Goal: Transaction & Acquisition: Book appointment/travel/reservation

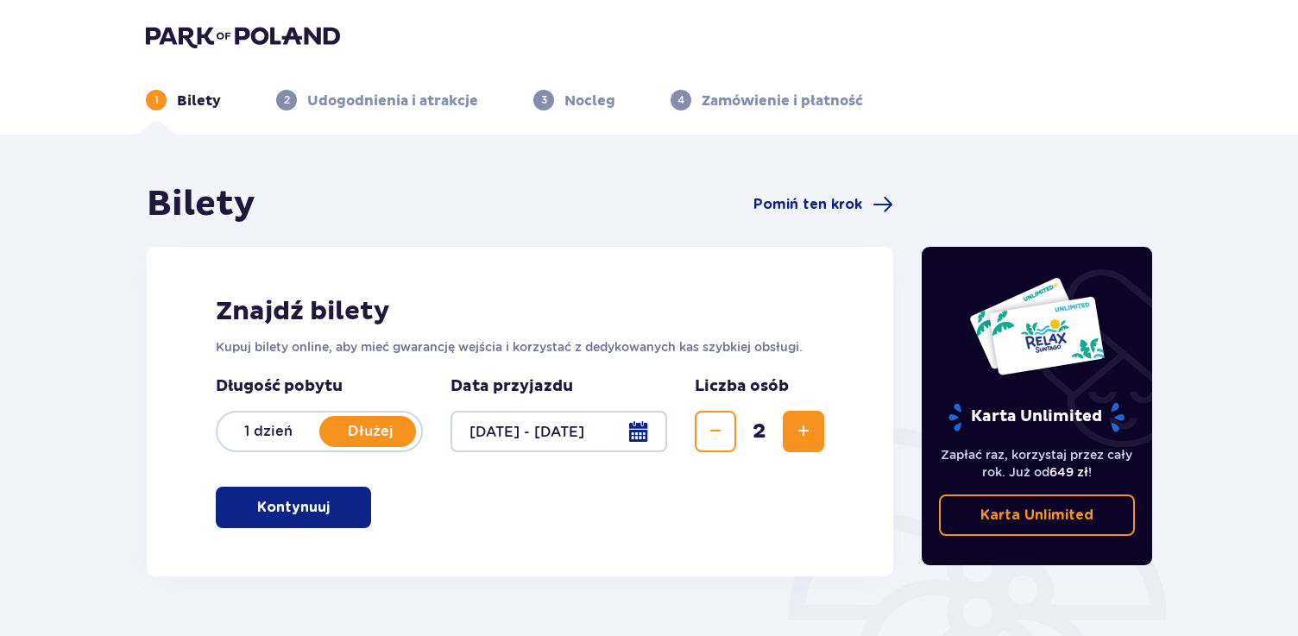
scroll to position [40, 0]
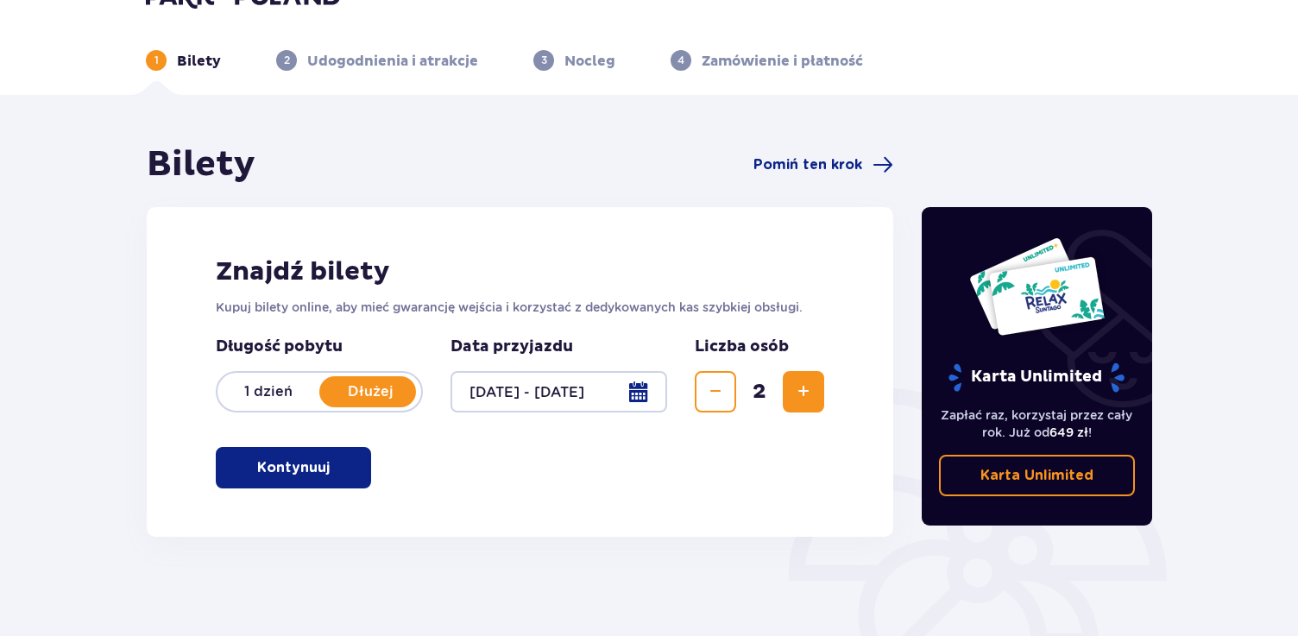
click at [346, 477] on button "Kontynuuj" at bounding box center [293, 467] width 155 height 41
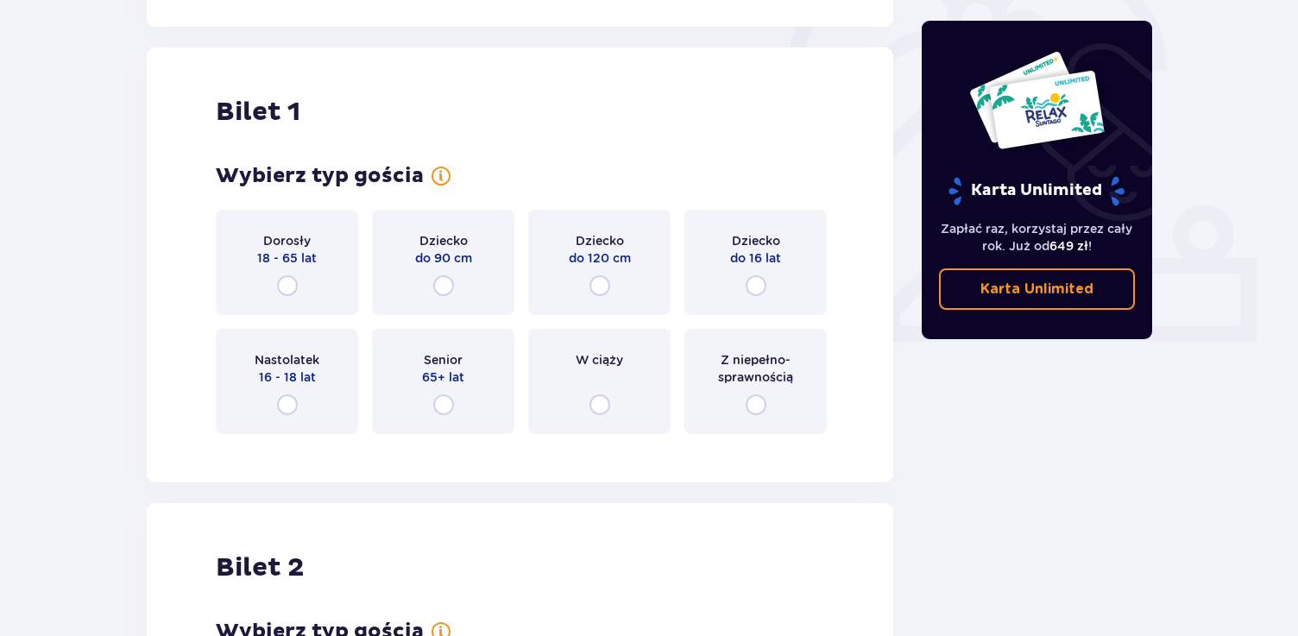
scroll to position [577, 0]
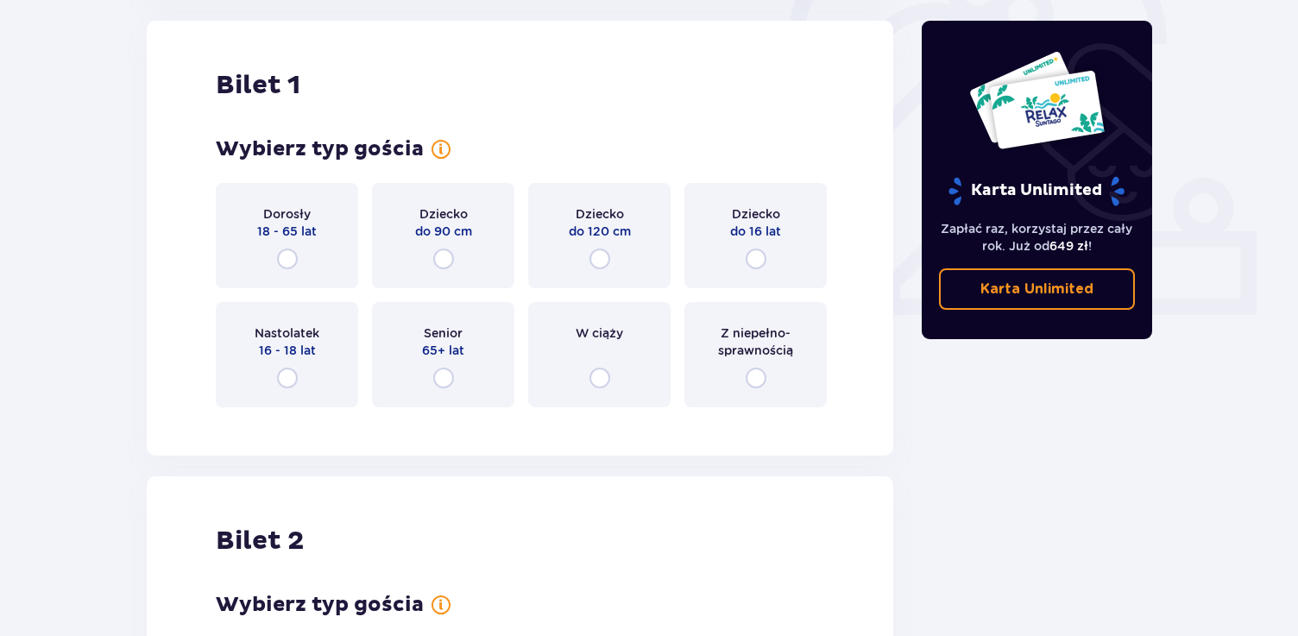
click at [300, 282] on div "Dorosły 18 - 65 lat" at bounding box center [287, 235] width 142 height 105
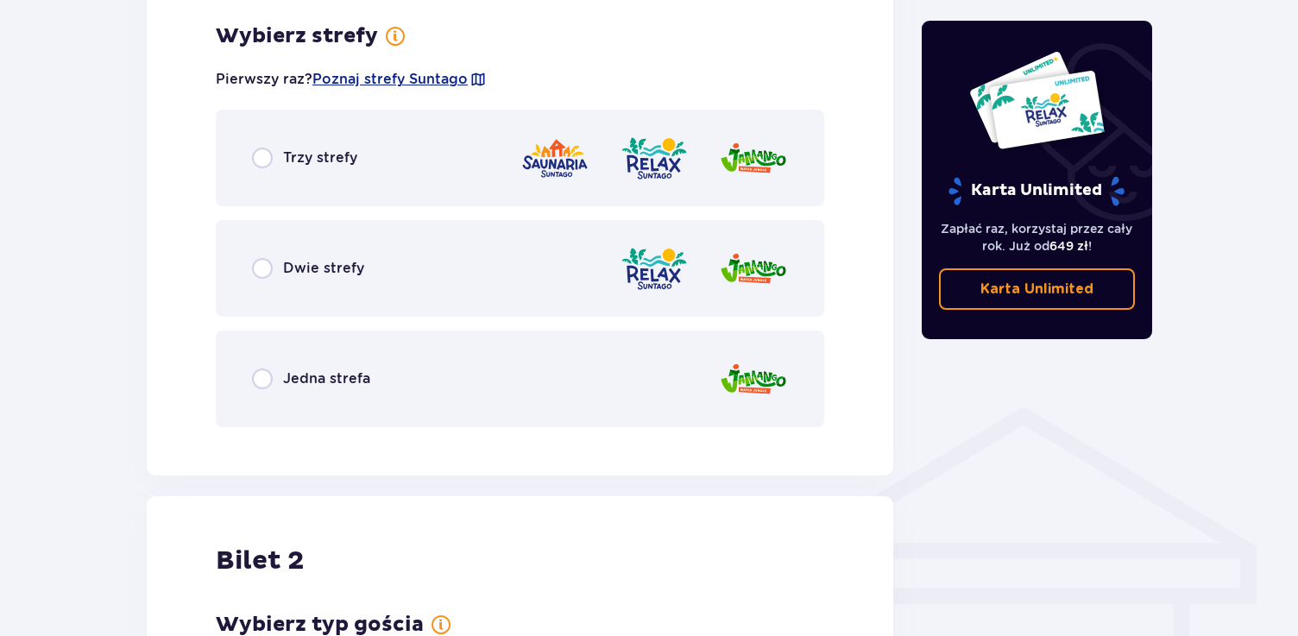
scroll to position [998, 0]
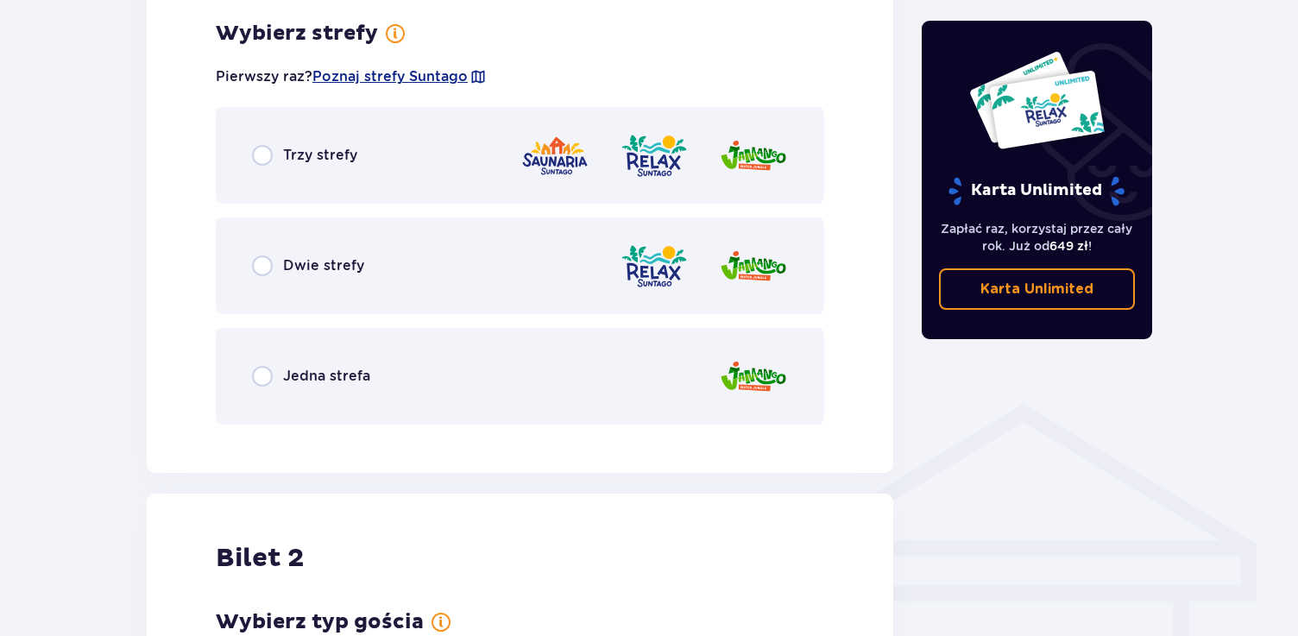
click at [262, 155] on input "radio" at bounding box center [262, 155] width 21 height 21
radio input "true"
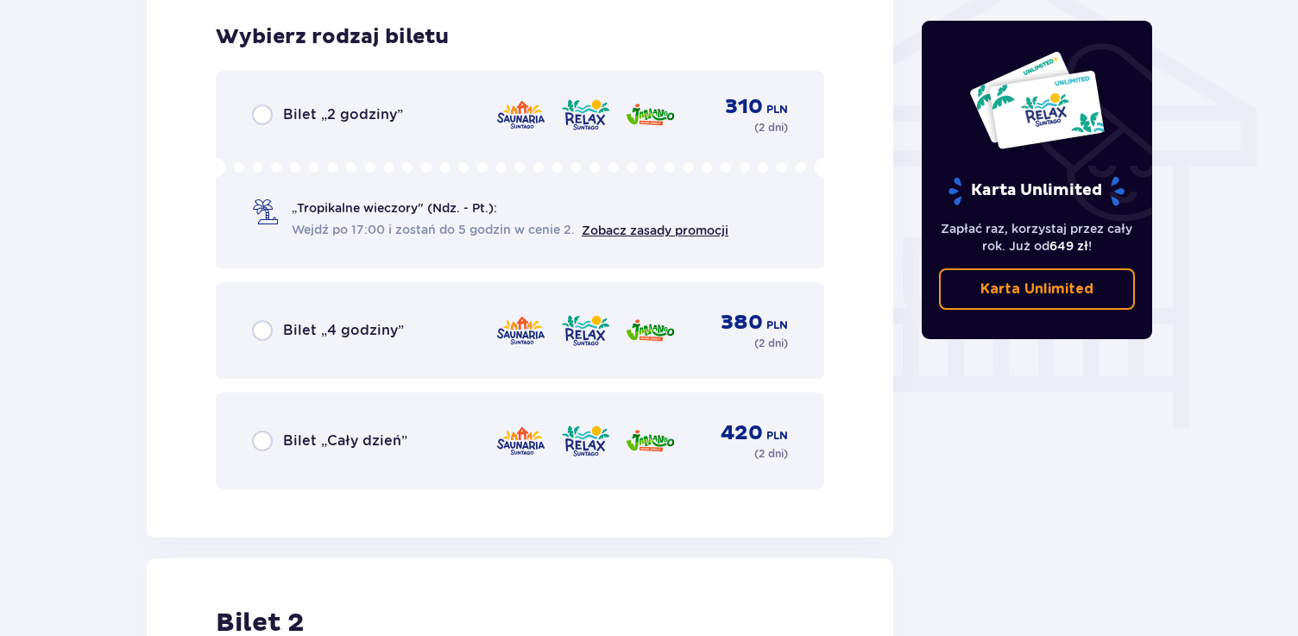
scroll to position [1437, 0]
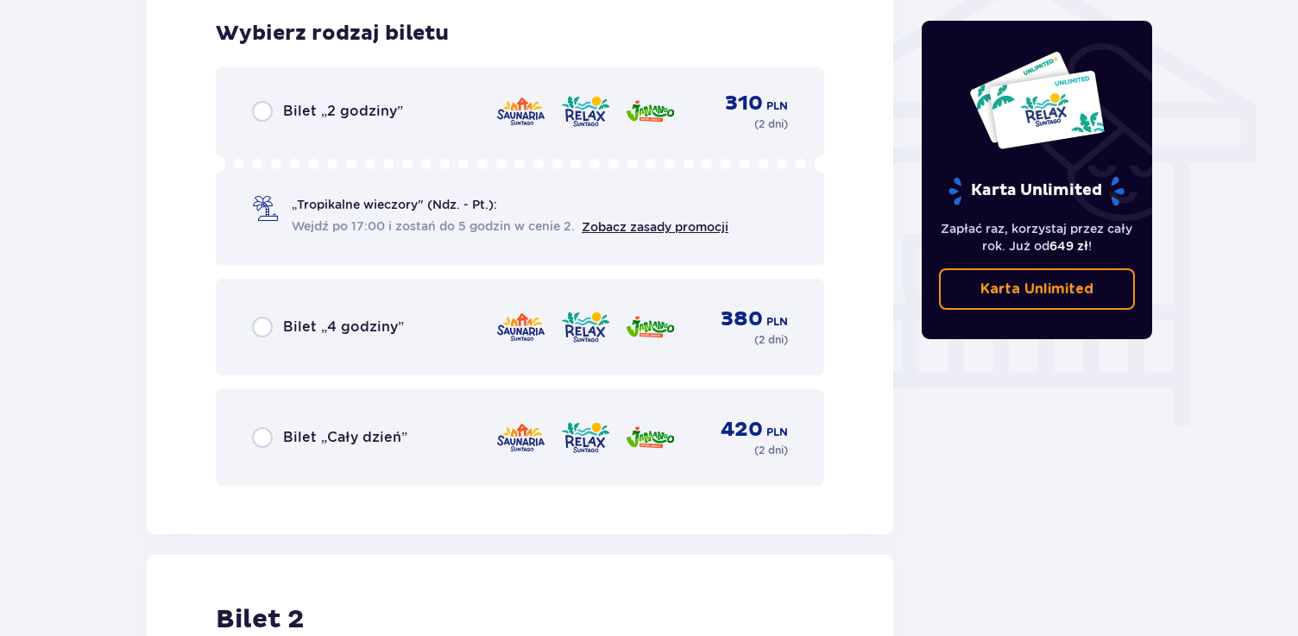
click at [255, 439] on input "radio" at bounding box center [262, 437] width 21 height 21
radio input "true"
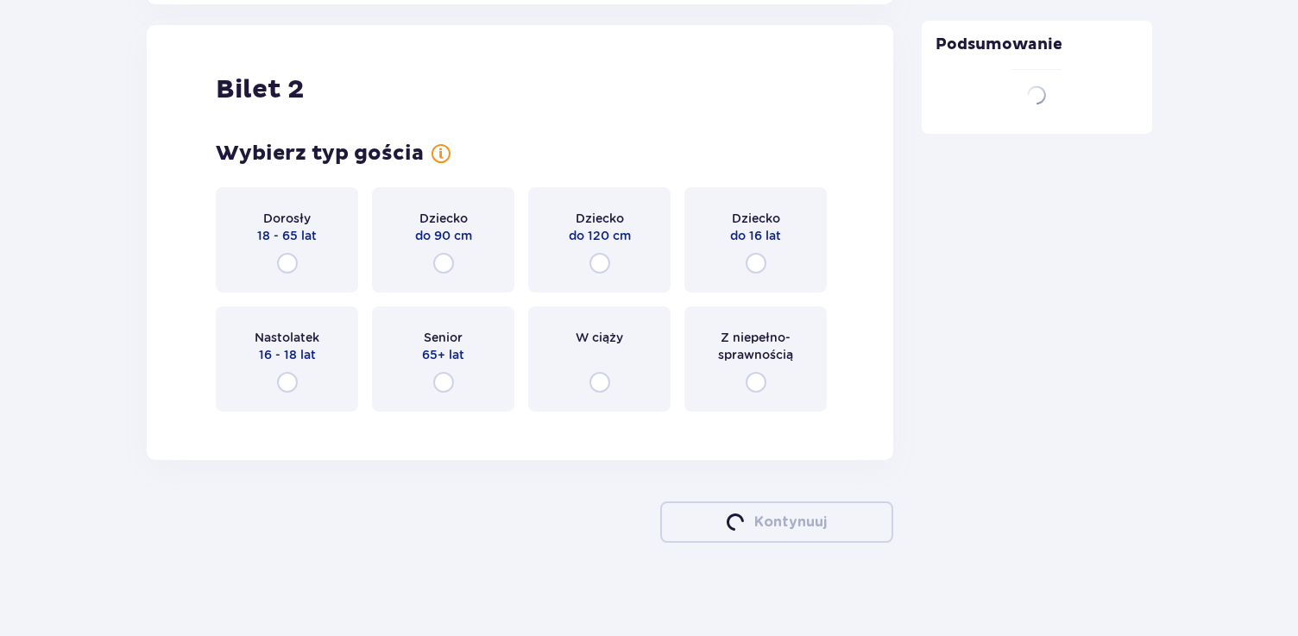
scroll to position [1971, 0]
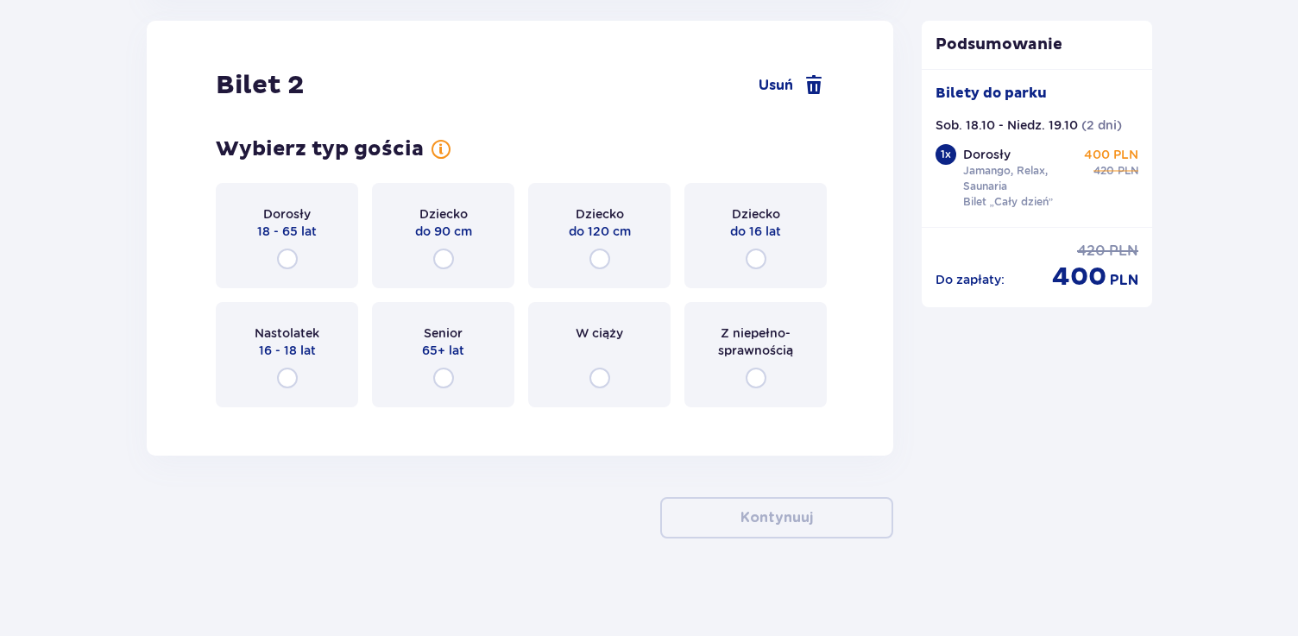
click at [281, 267] on input "radio" at bounding box center [287, 259] width 21 height 21
radio input "true"
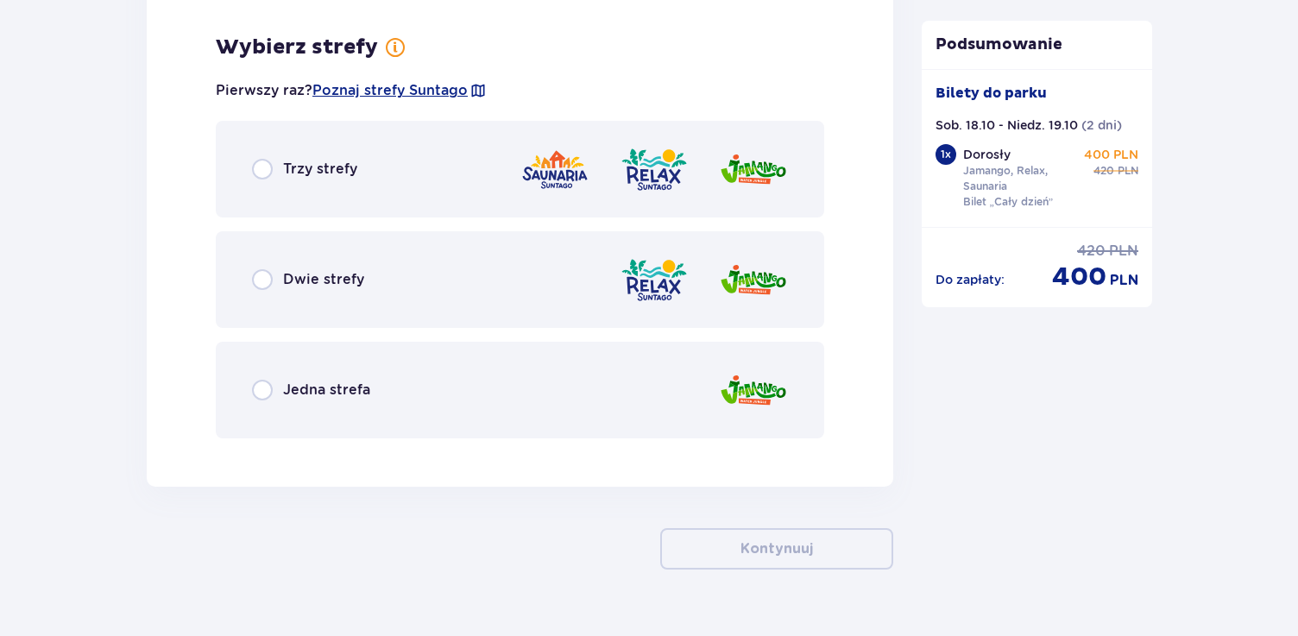
scroll to position [2392, 0]
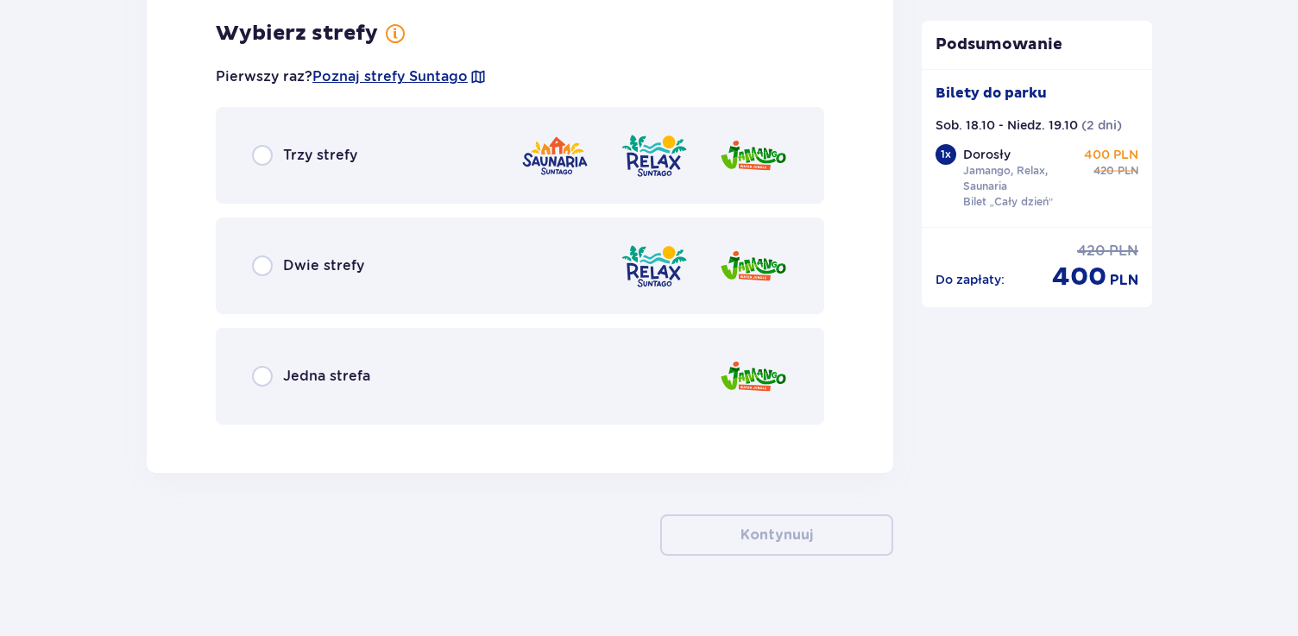
click at [261, 164] on input "radio" at bounding box center [262, 155] width 21 height 21
radio input "true"
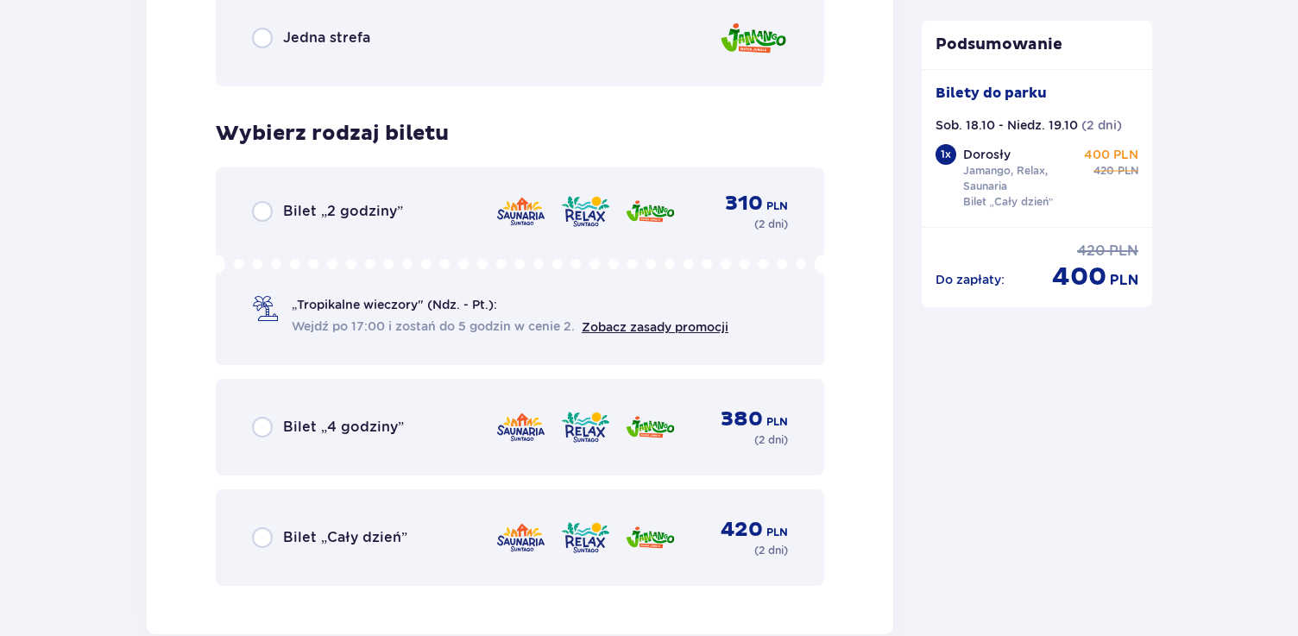
scroll to position [2915, 0]
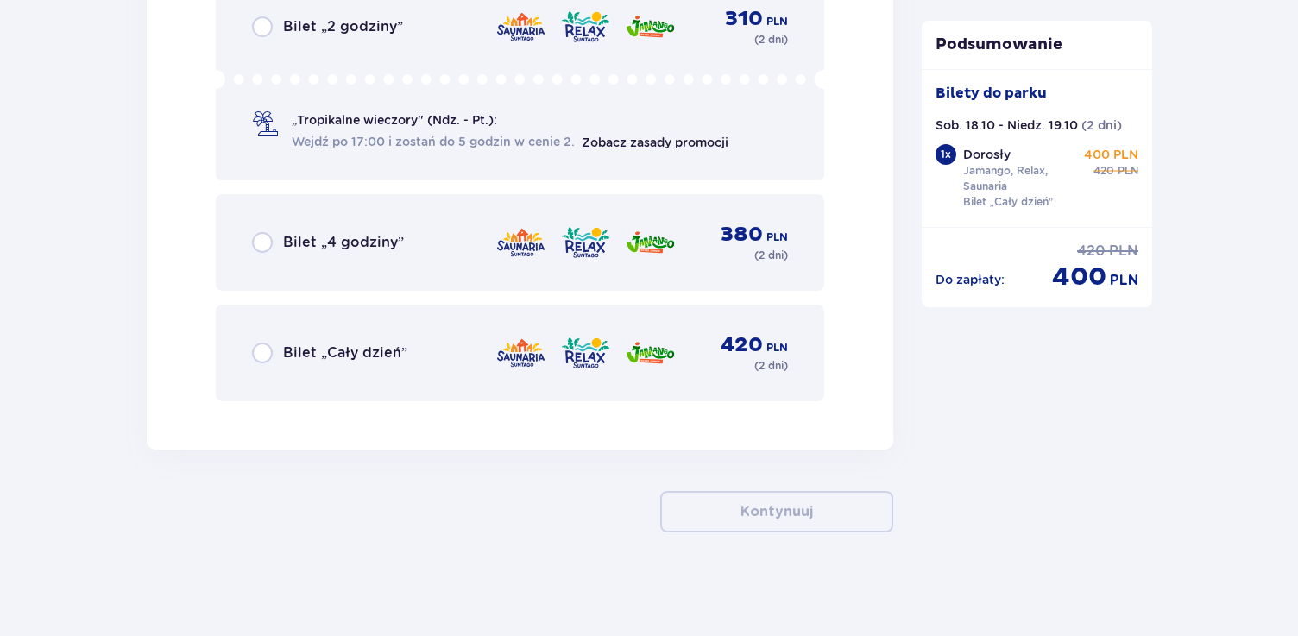
click at [260, 357] on input "radio" at bounding box center [262, 353] width 21 height 21
radio input "true"
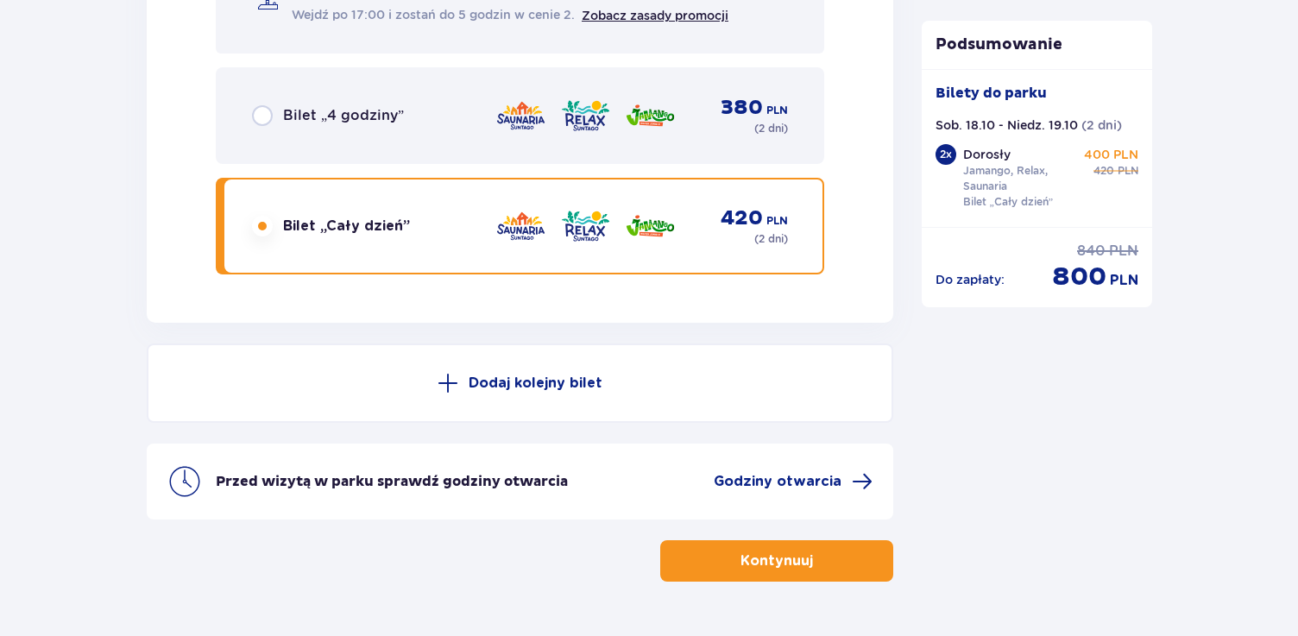
scroll to position [3045, 0]
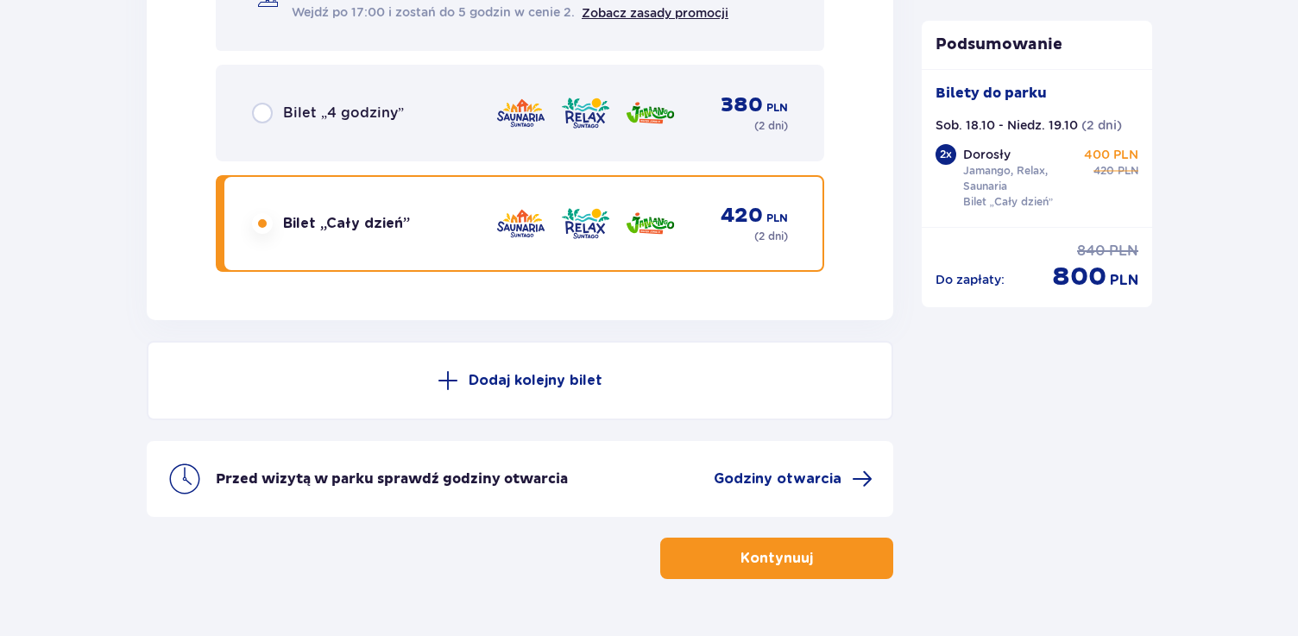
click at [692, 560] on button "Kontynuuj" at bounding box center [776, 558] width 233 height 41
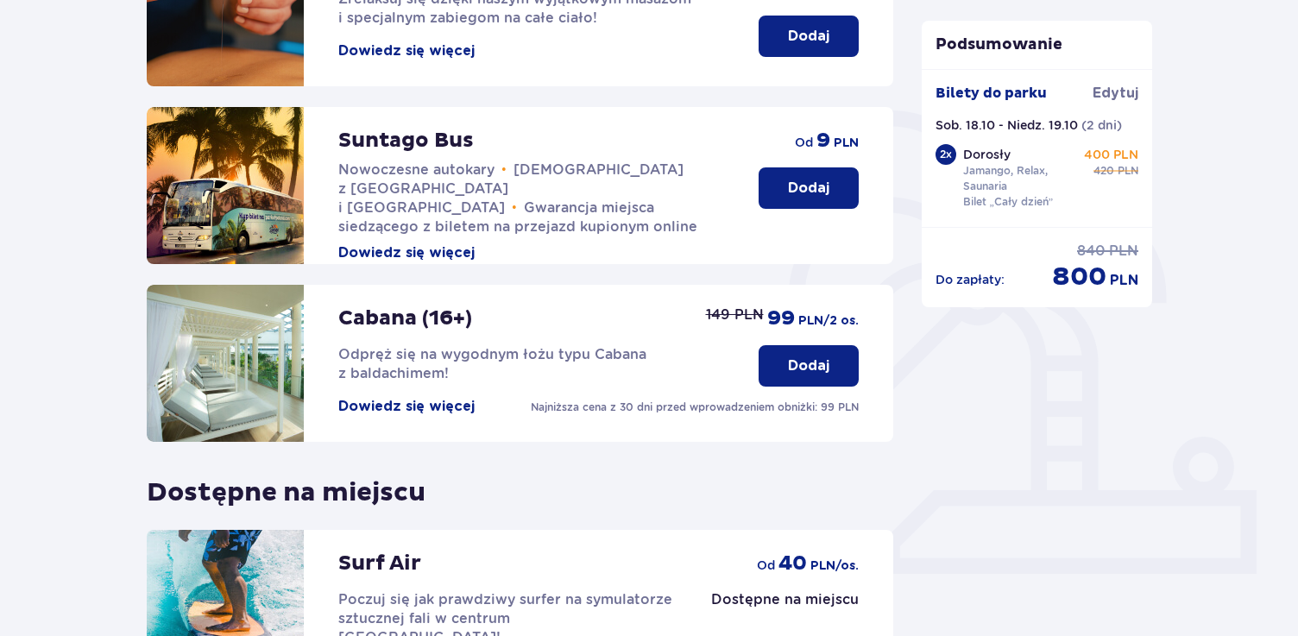
scroll to position [534, 0]
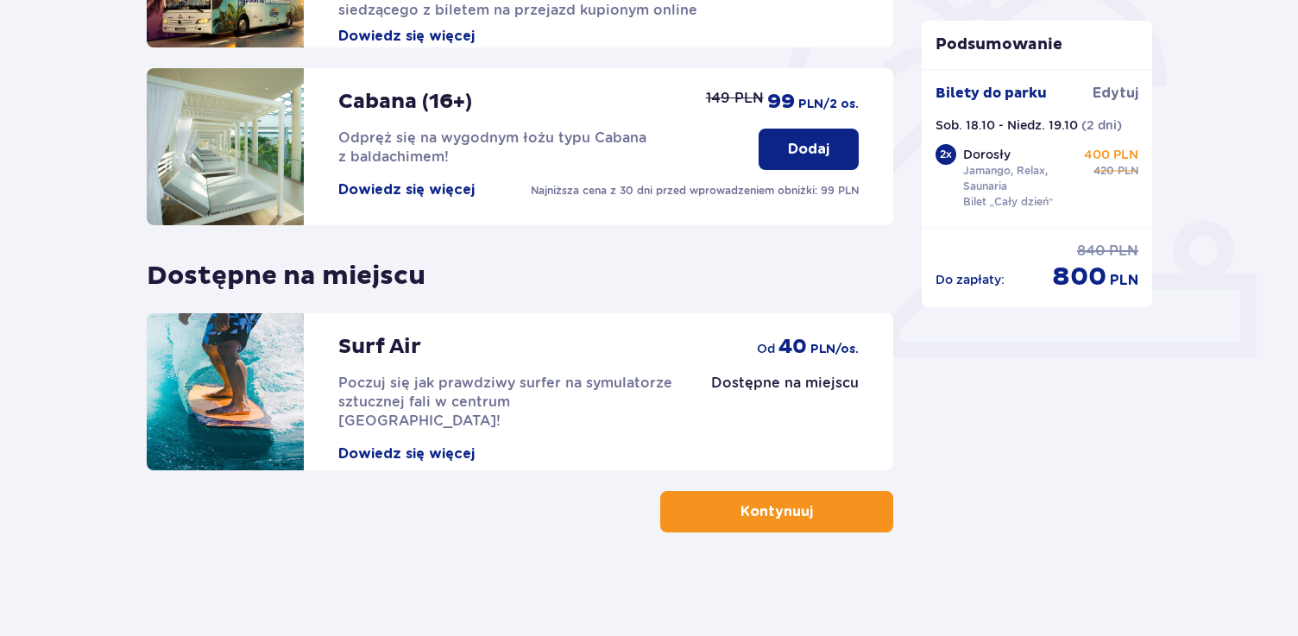
click at [707, 511] on button "Kontynuuj" at bounding box center [776, 511] width 233 height 41
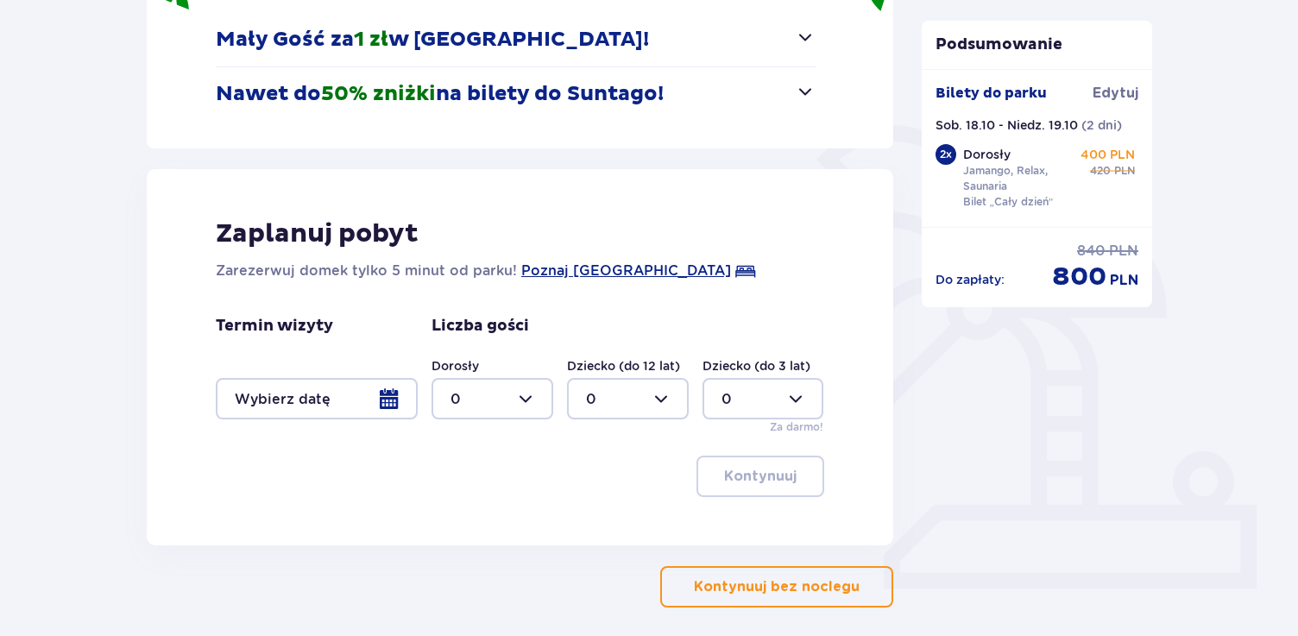
scroll to position [319, 0]
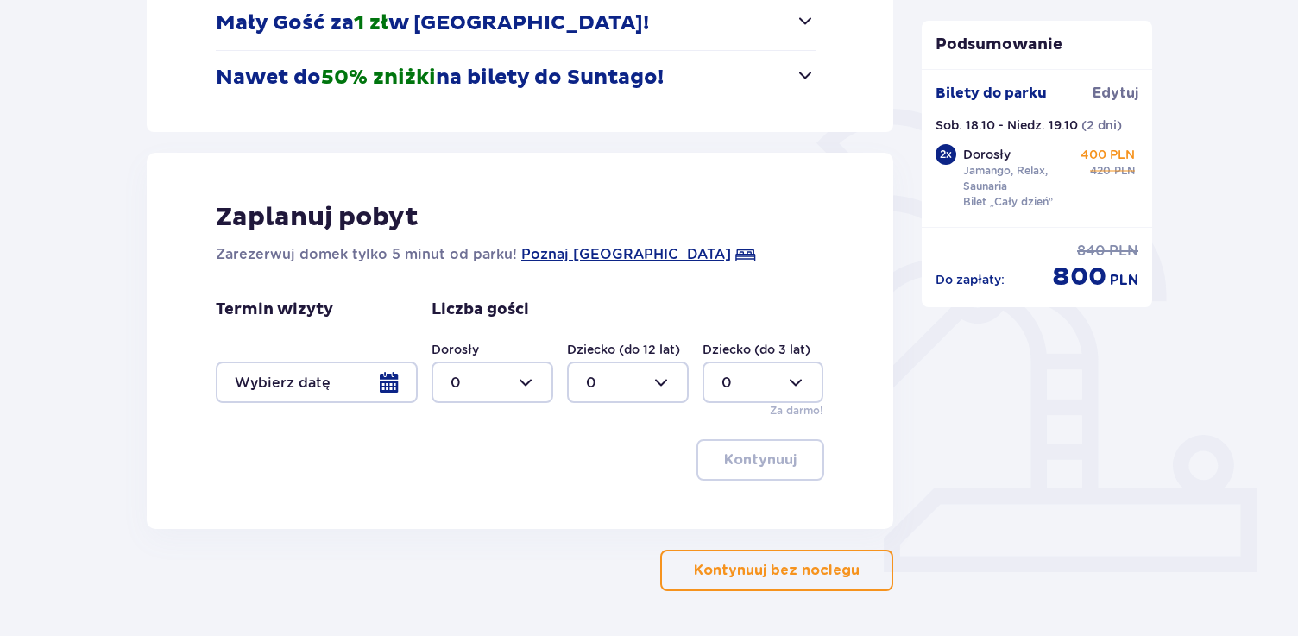
click at [392, 388] on div at bounding box center [317, 382] width 202 height 41
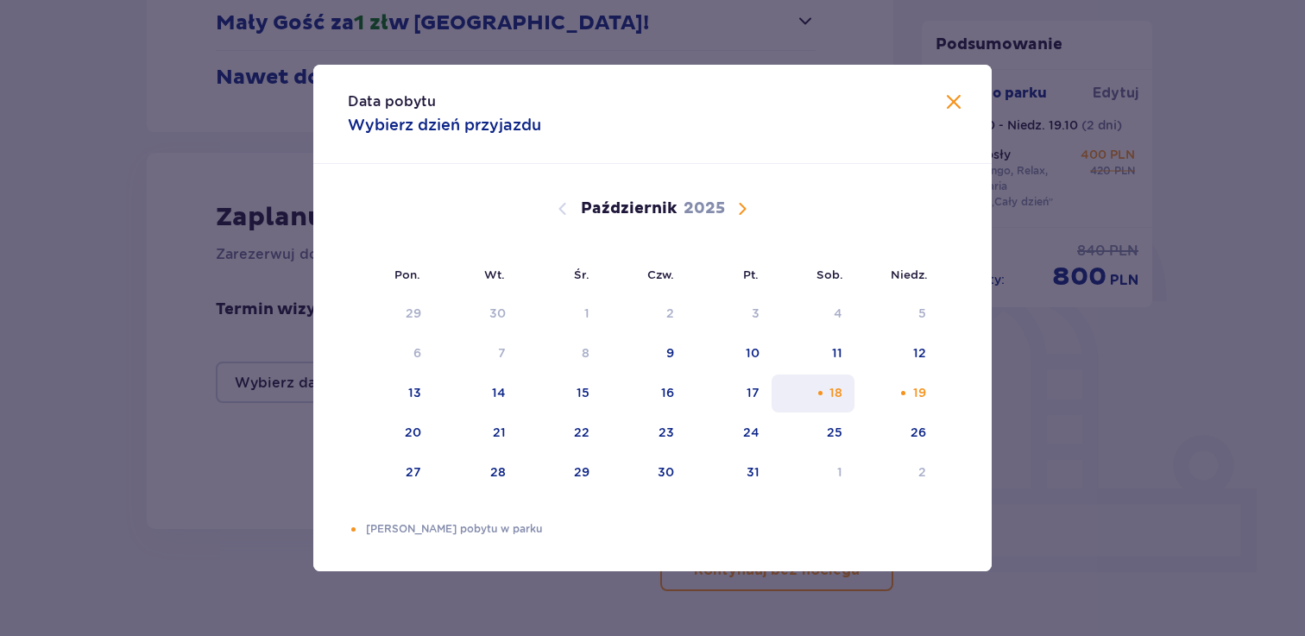
click at [824, 388] on div "Pomarańczowa kropka" at bounding box center [820, 393] width 11 height 11
click at [907, 389] on div "Pomarańczowa kropka" at bounding box center [903, 393] width 11 height 11
type input "18.10.25 - 19.10.25"
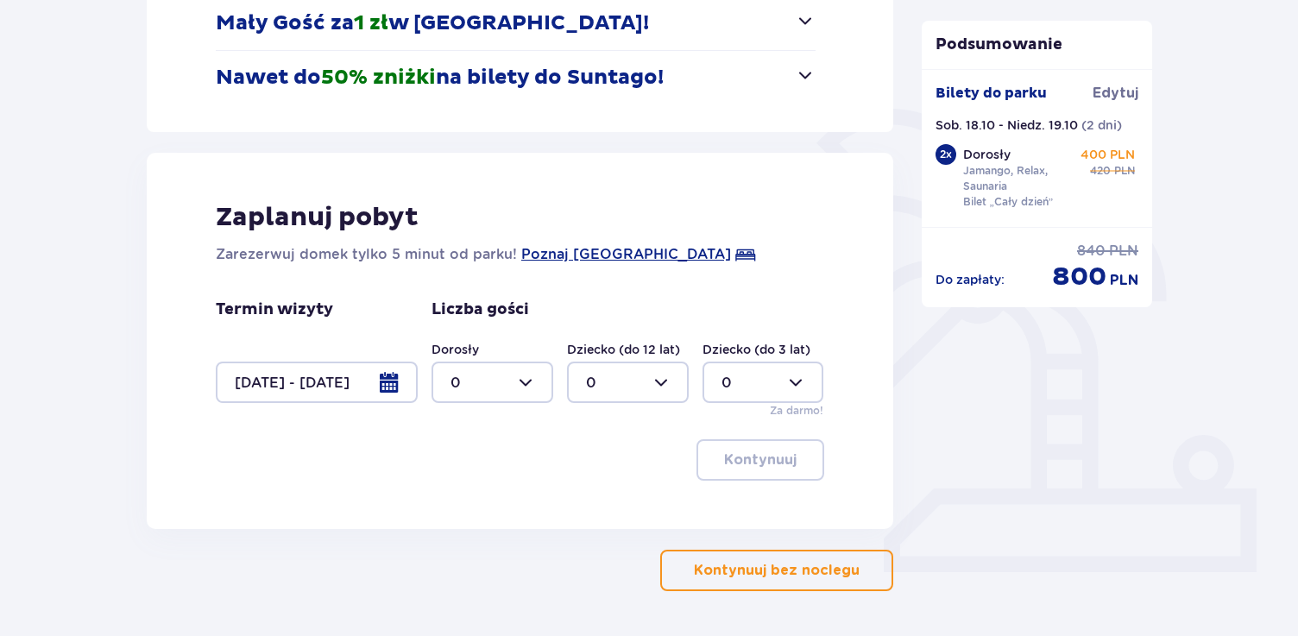
click at [540, 386] on div at bounding box center [493, 382] width 122 height 41
click at [519, 502] on div "2" at bounding box center [493, 507] width 84 height 19
type input "2"
click at [761, 460] on p "Kontynuuj" at bounding box center [760, 460] width 73 height 19
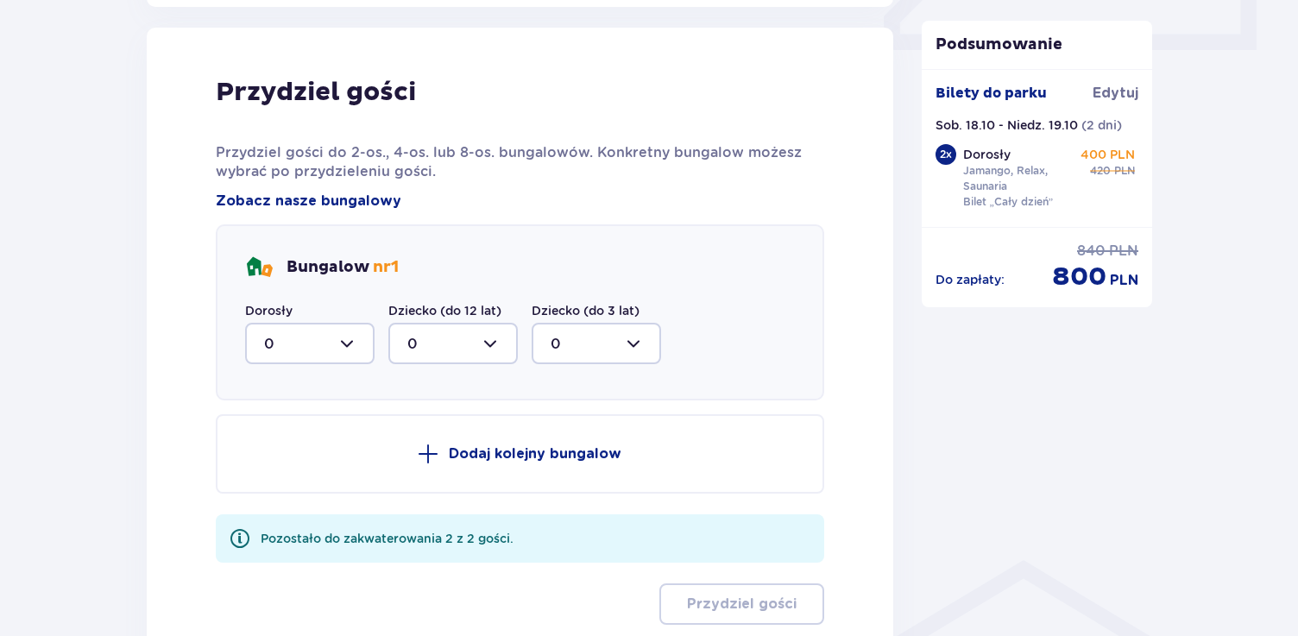
scroll to position [849, 0]
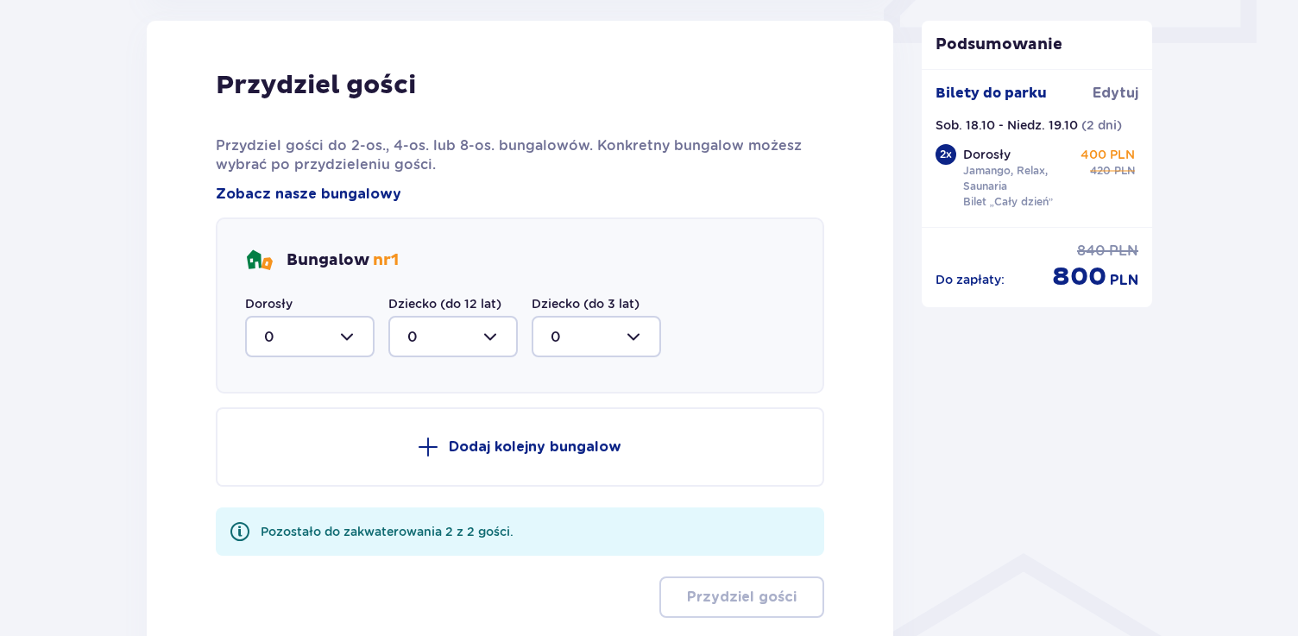
click at [355, 338] on div at bounding box center [309, 336] width 129 height 41
click at [346, 426] on div "1" at bounding box center [310, 425] width 92 height 19
click at [349, 337] on div at bounding box center [309, 336] width 129 height 41
click at [344, 464] on div "2" at bounding box center [310, 461] width 92 height 19
type input "2"
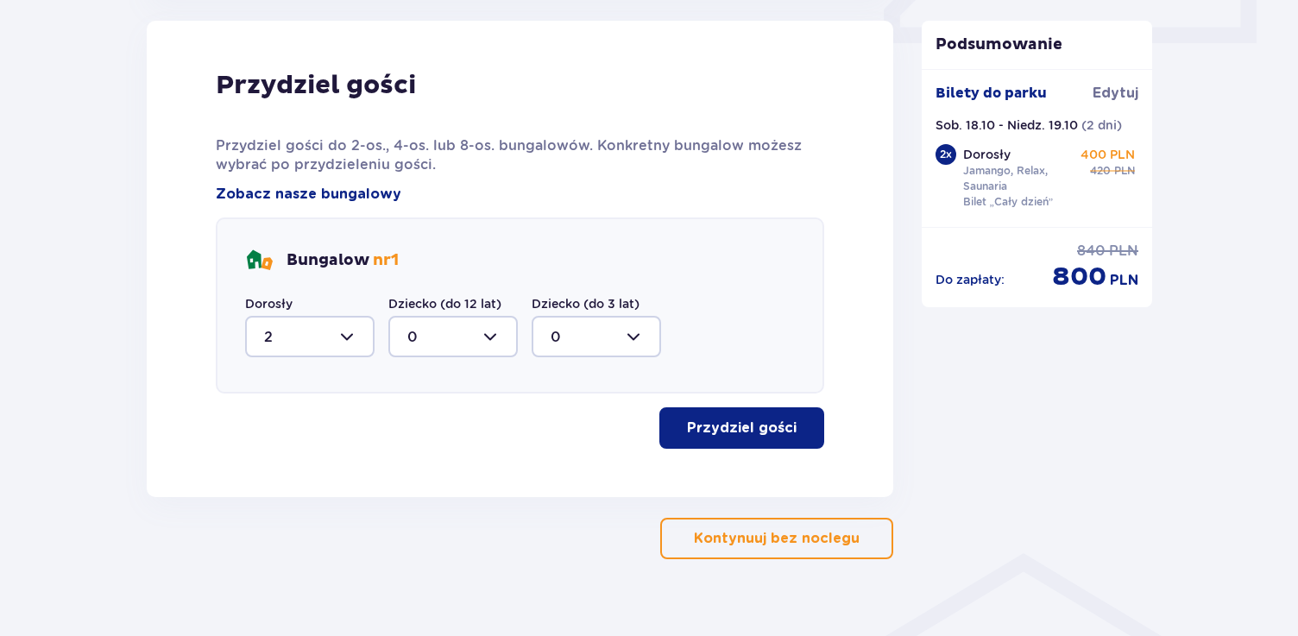
click at [746, 435] on p "Przydziel gości" at bounding box center [742, 428] width 110 height 19
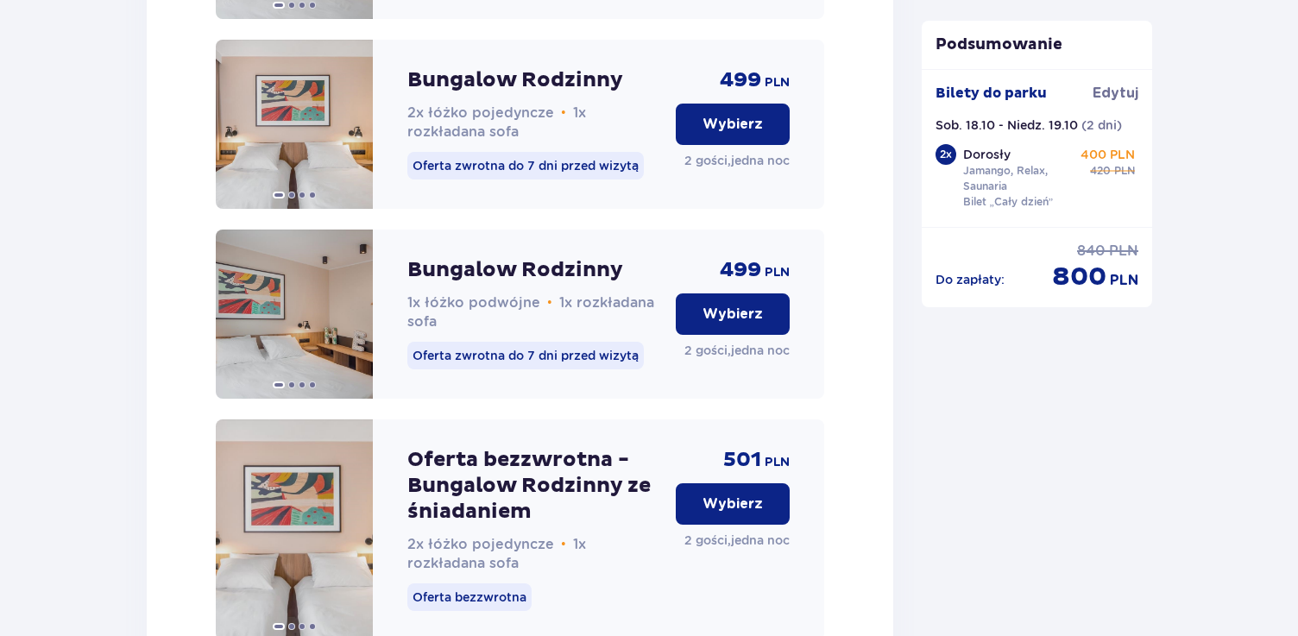
scroll to position [2068, 0]
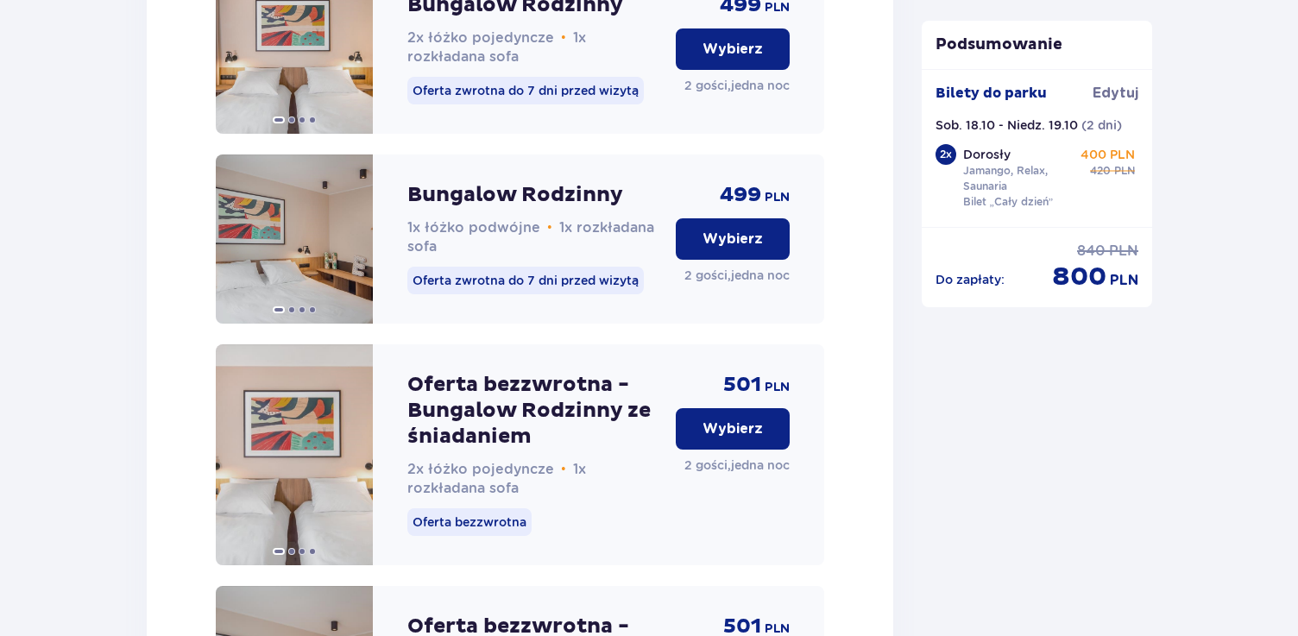
click at [712, 450] on button "Wybierz" at bounding box center [733, 428] width 114 height 41
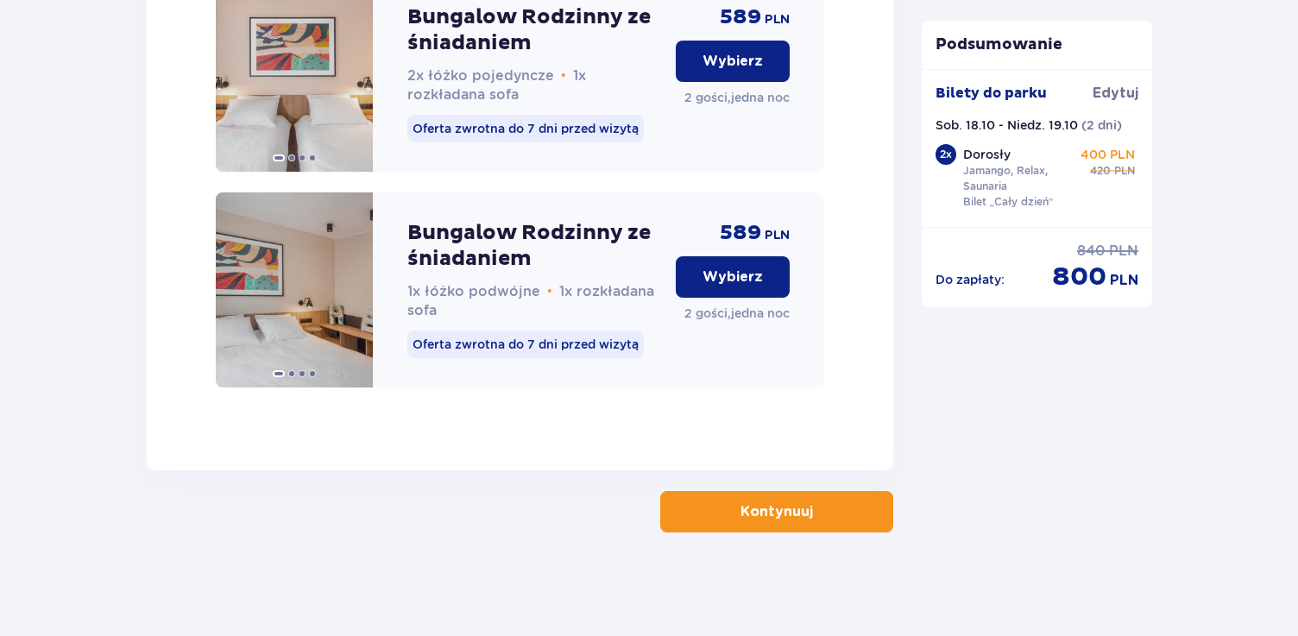
scroll to position [2944, 0]
click at [741, 518] on p "Kontynuuj" at bounding box center [777, 511] width 73 height 19
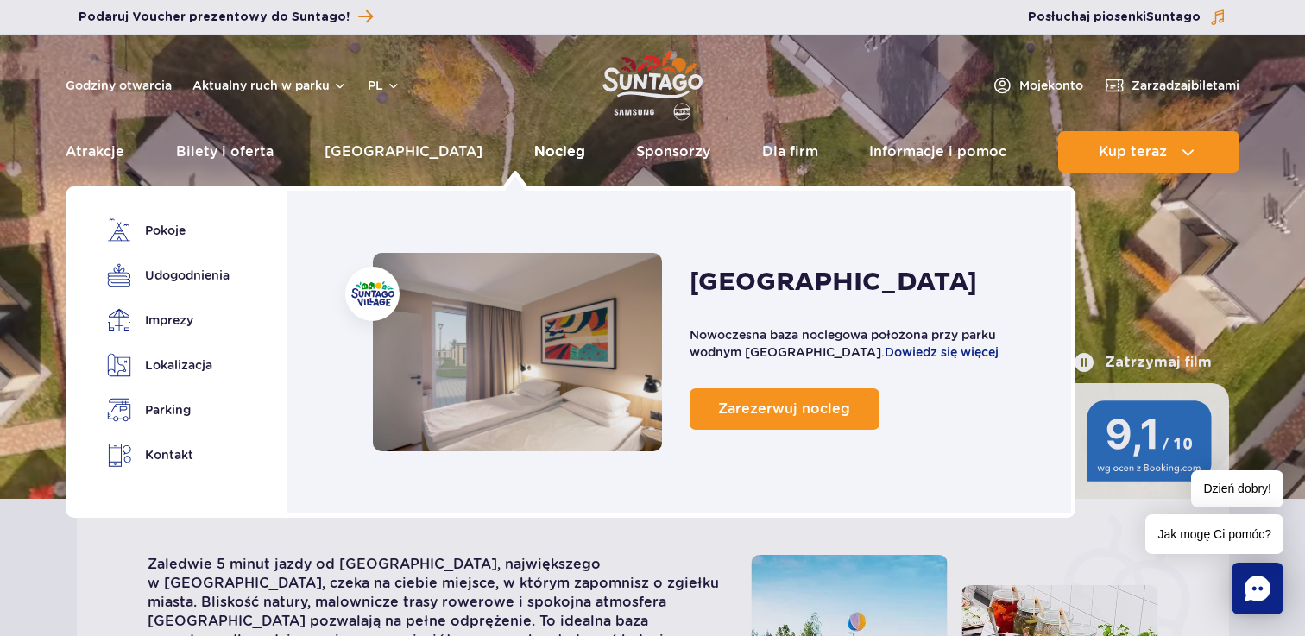
click at [534, 155] on link "Nocleg" at bounding box center [559, 151] width 51 height 41
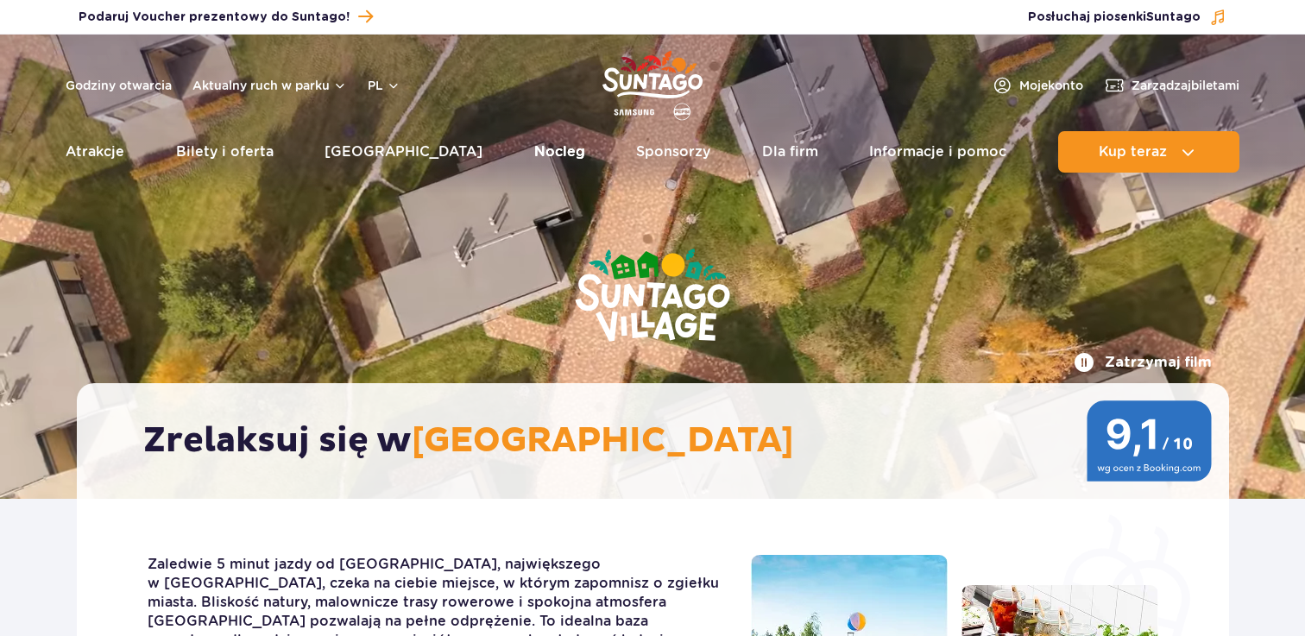
click at [534, 152] on link "Nocleg" at bounding box center [559, 151] width 51 height 41
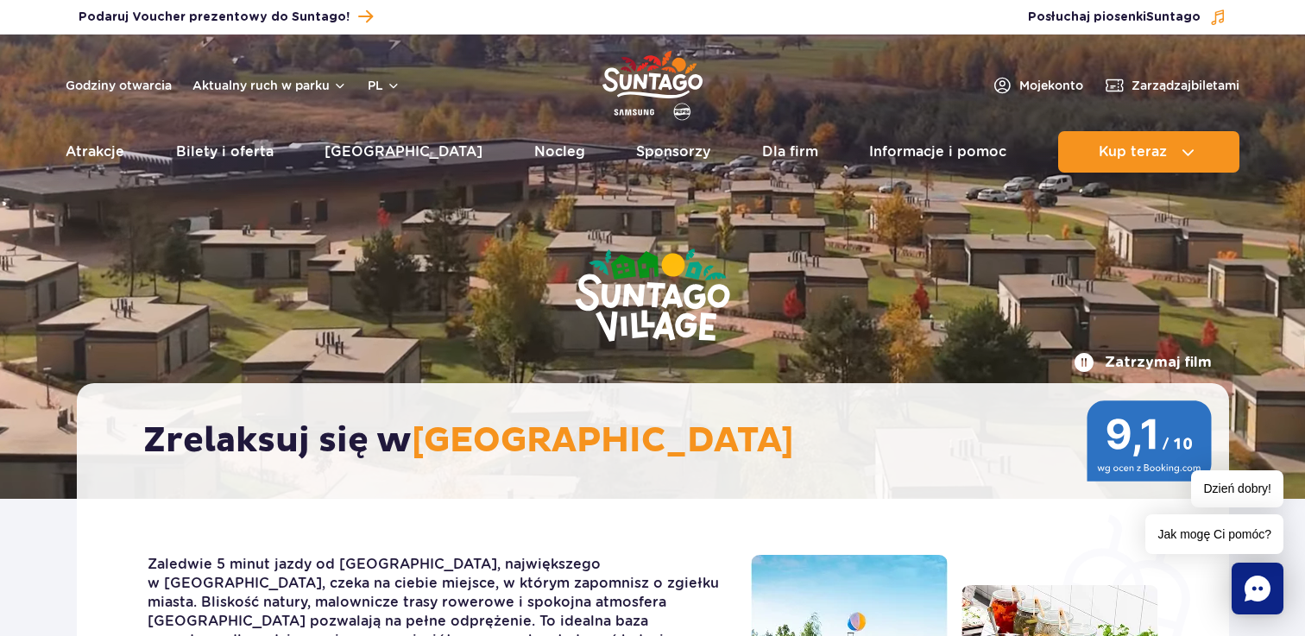
click at [534, 152] on link "Nocleg" at bounding box center [559, 151] width 51 height 41
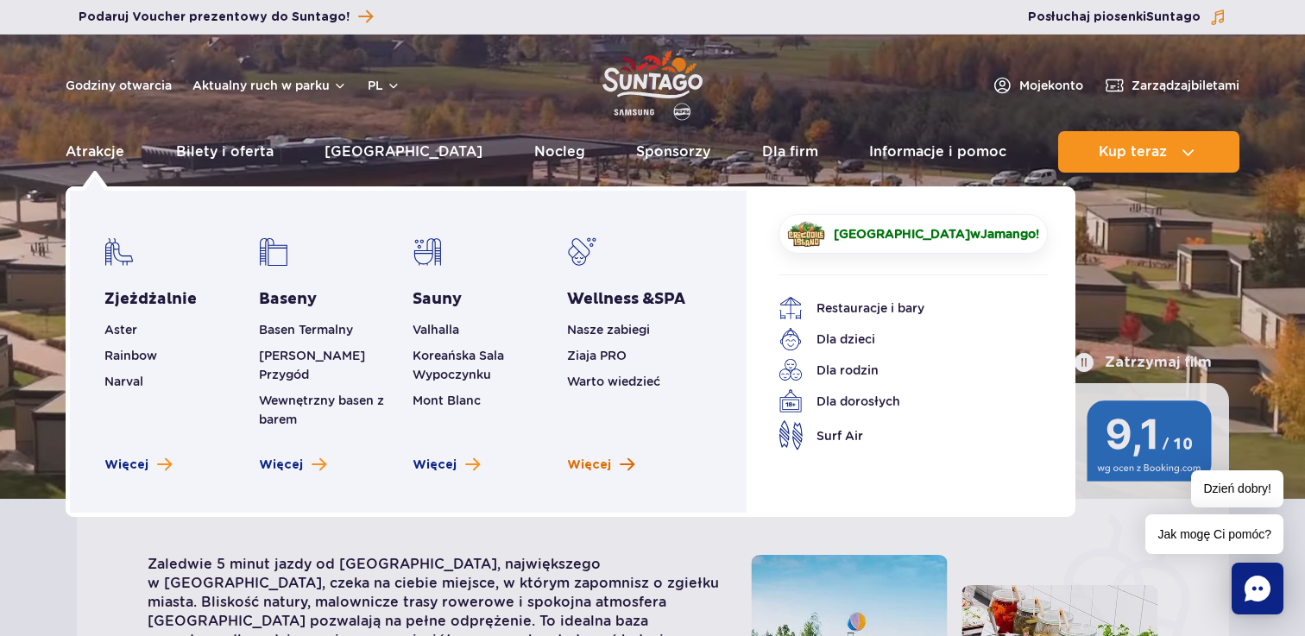
click at [604, 457] on span "Więcej" at bounding box center [589, 465] width 44 height 17
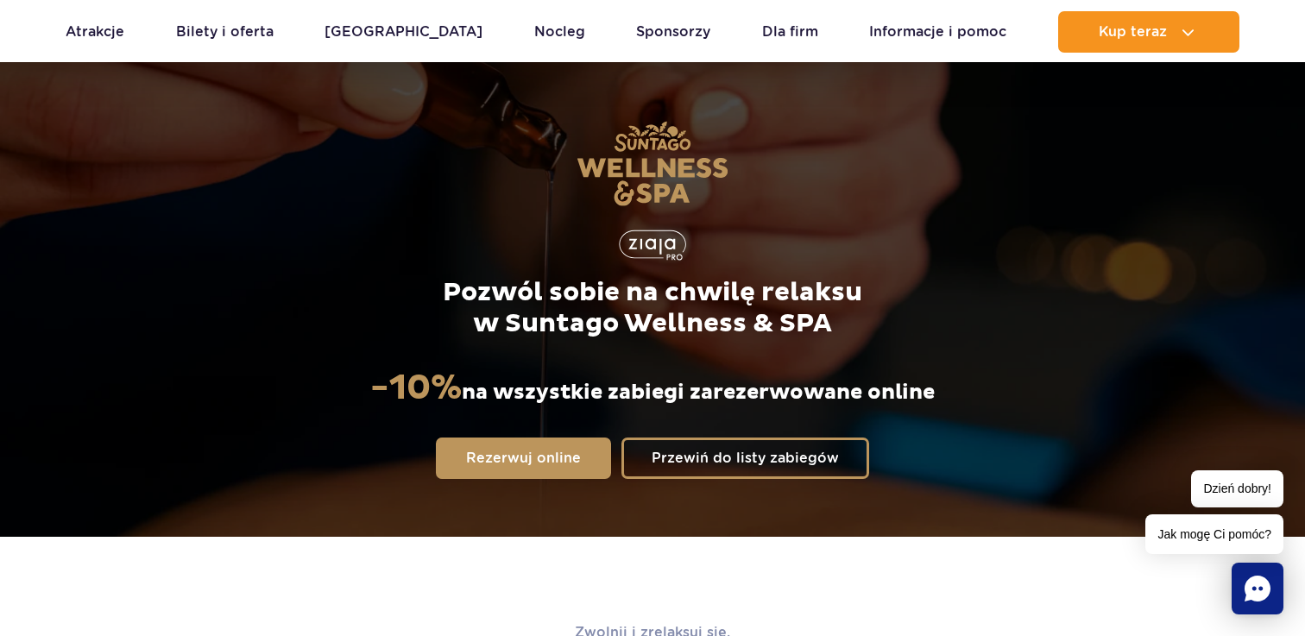
scroll to position [97, 0]
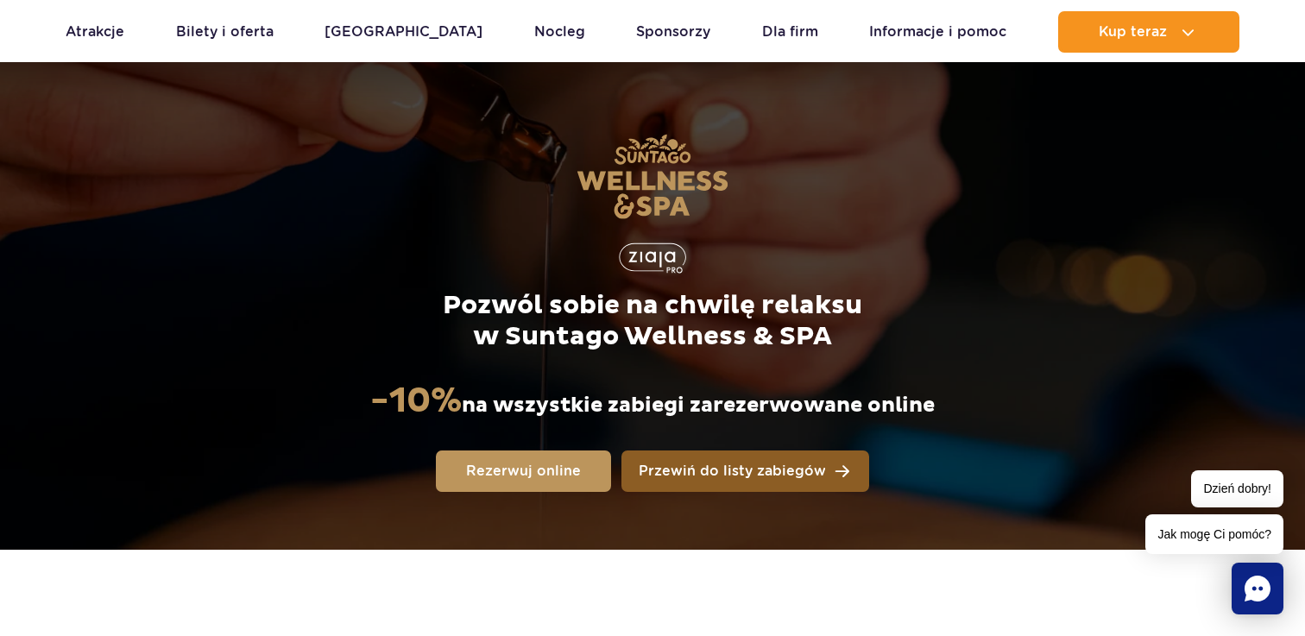
click at [641, 479] on link "Przewiń do listy zabiegów" at bounding box center [746, 471] width 248 height 41
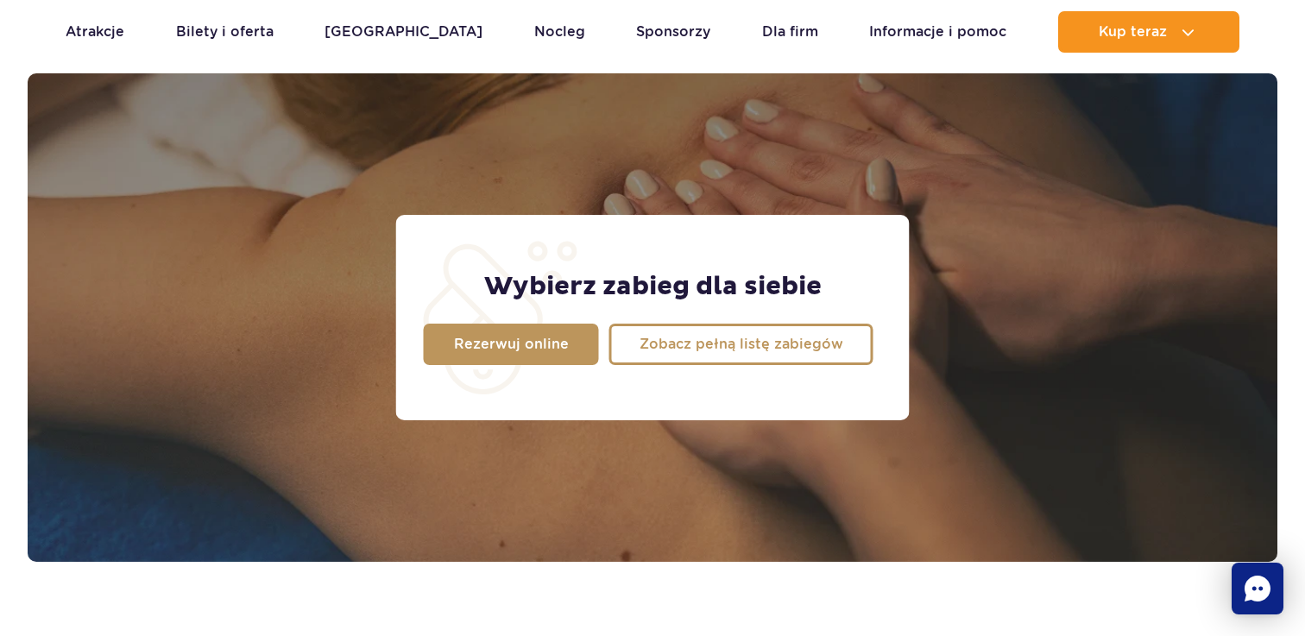
scroll to position [1361, 0]
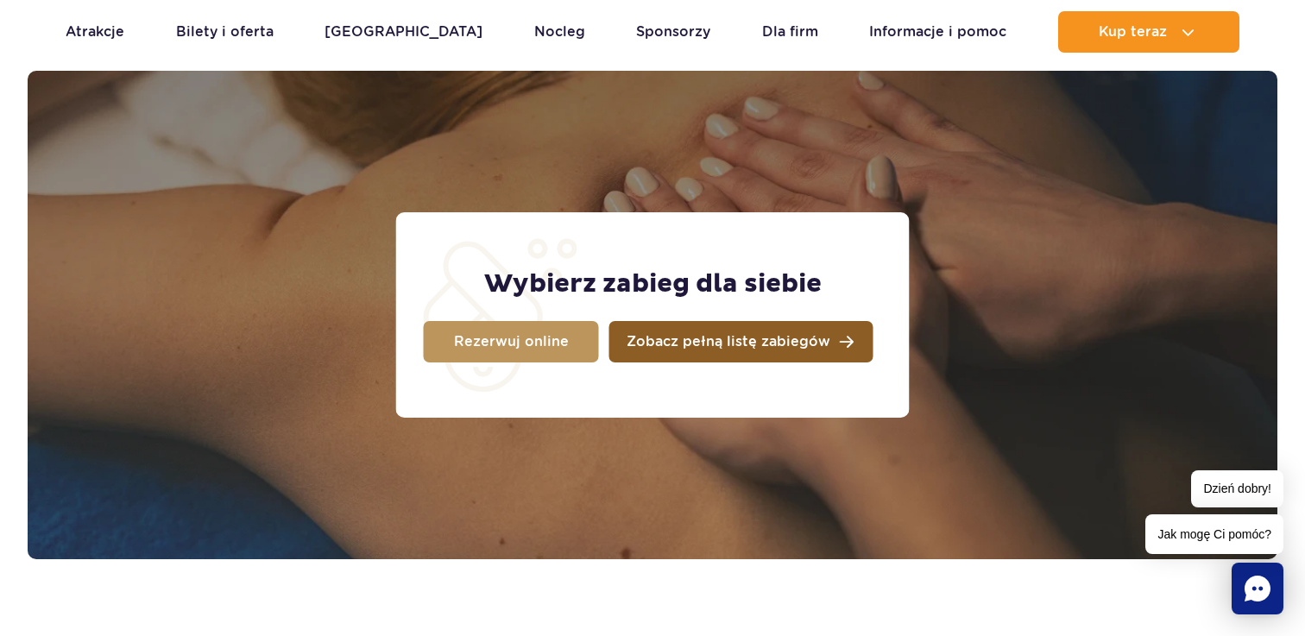
click at [644, 349] on span "Zobacz pełną listę zabiegów" at bounding box center [729, 342] width 204 height 14
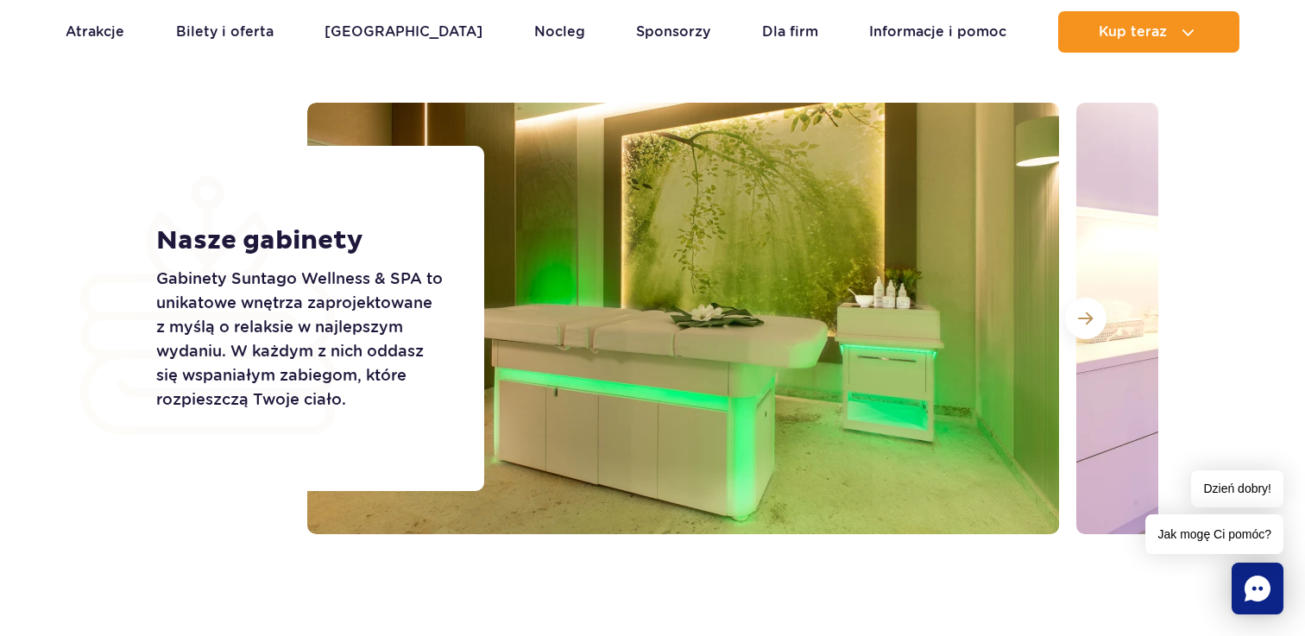
scroll to position [2915, 0]
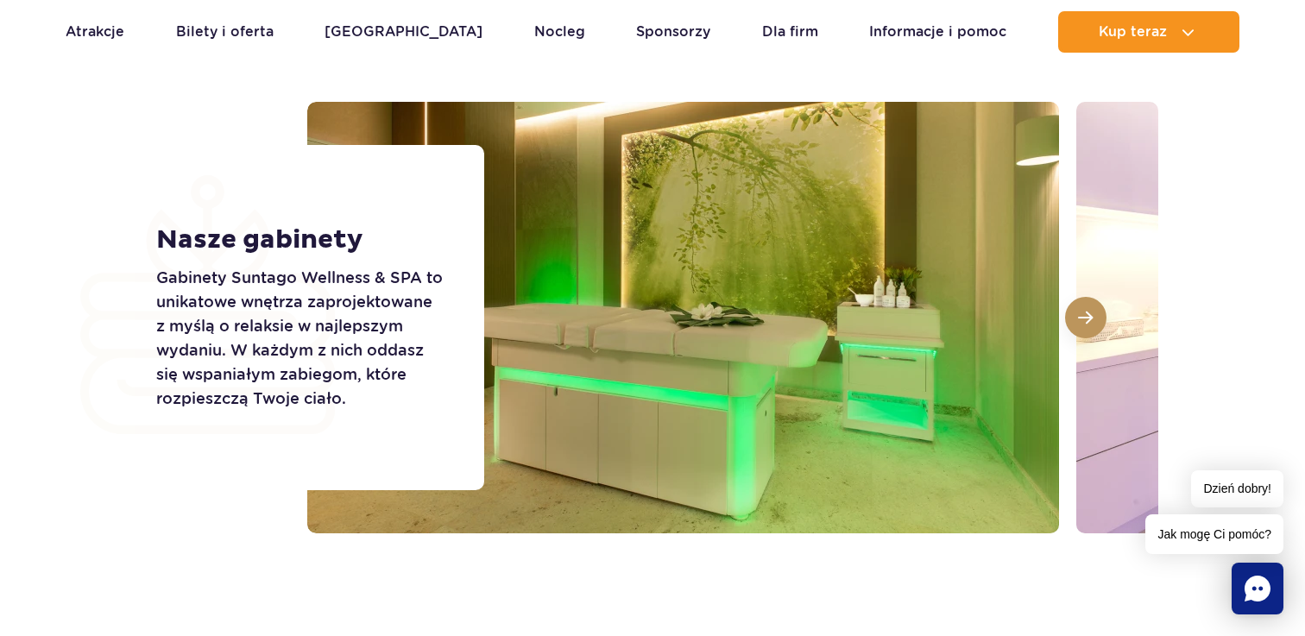
click at [1097, 321] on button at bounding box center [1085, 317] width 41 height 41
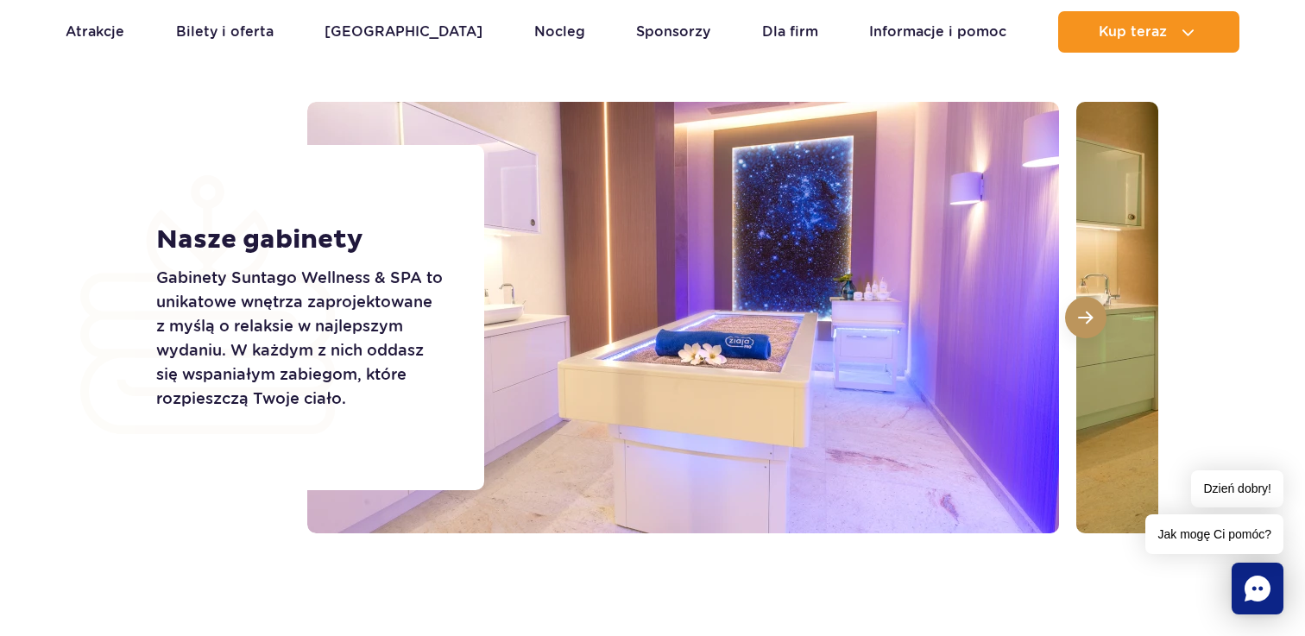
click at [1097, 321] on button at bounding box center [1085, 317] width 41 height 41
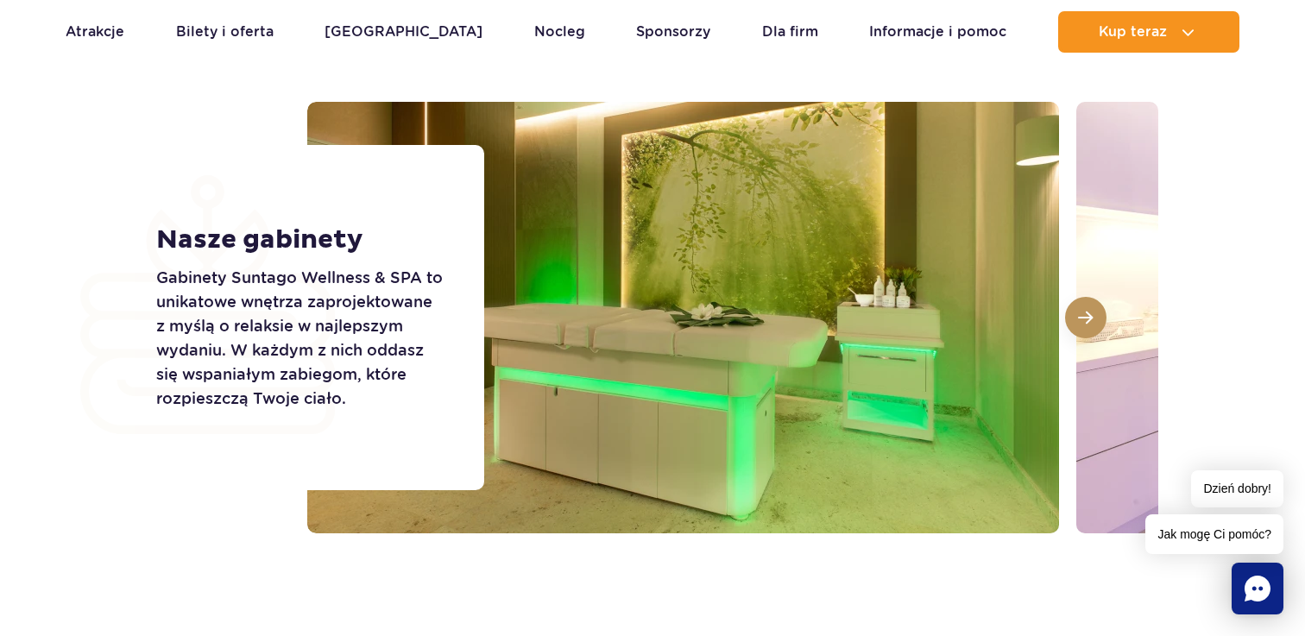
click at [1097, 321] on button at bounding box center [1085, 317] width 41 height 41
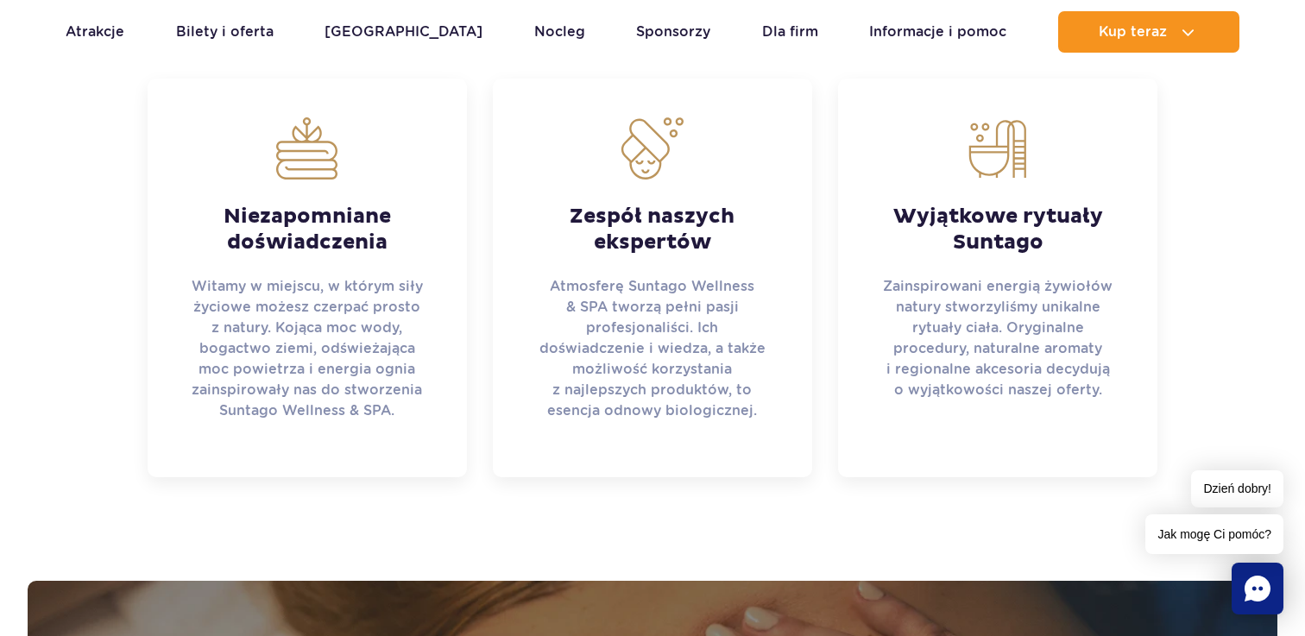
scroll to position [833, 0]
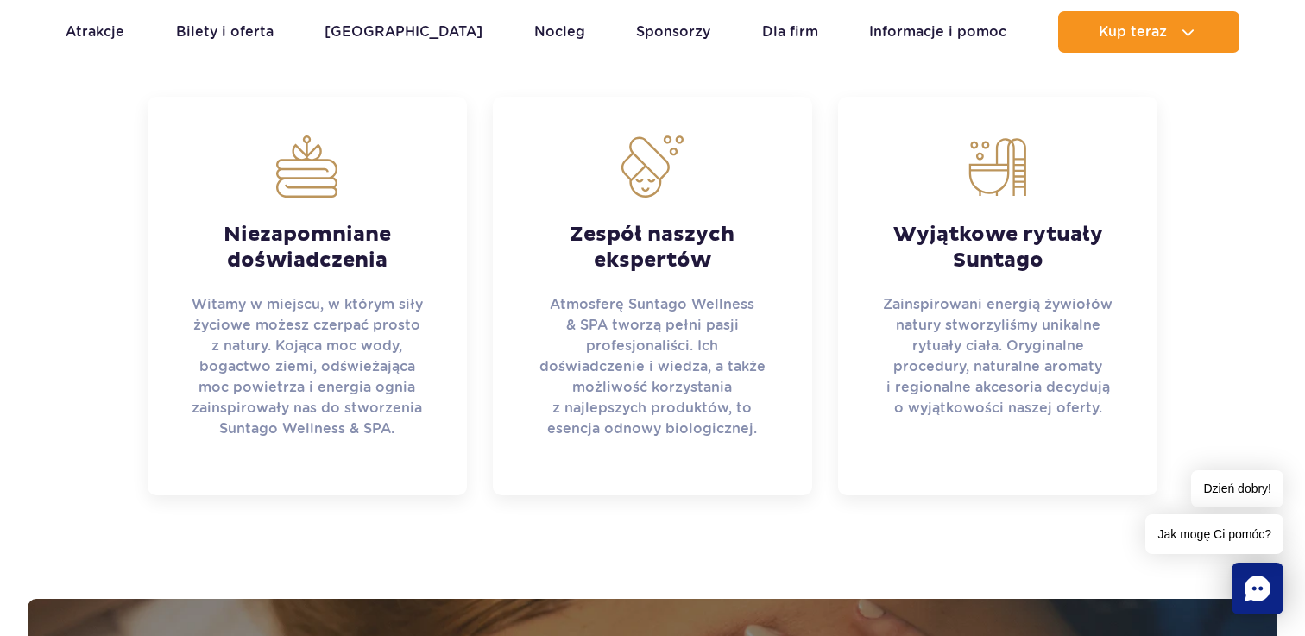
click at [314, 262] on strong "Niezapomniane doświadczenia" at bounding box center [307, 248] width 233 height 52
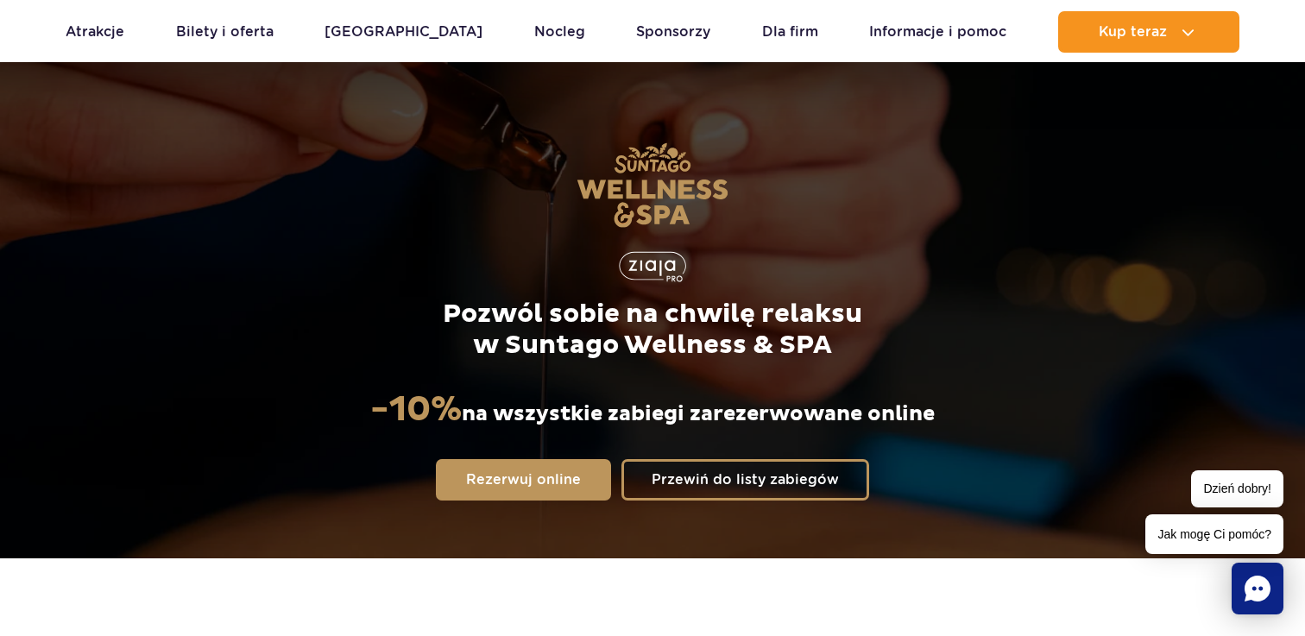
scroll to position [0, 0]
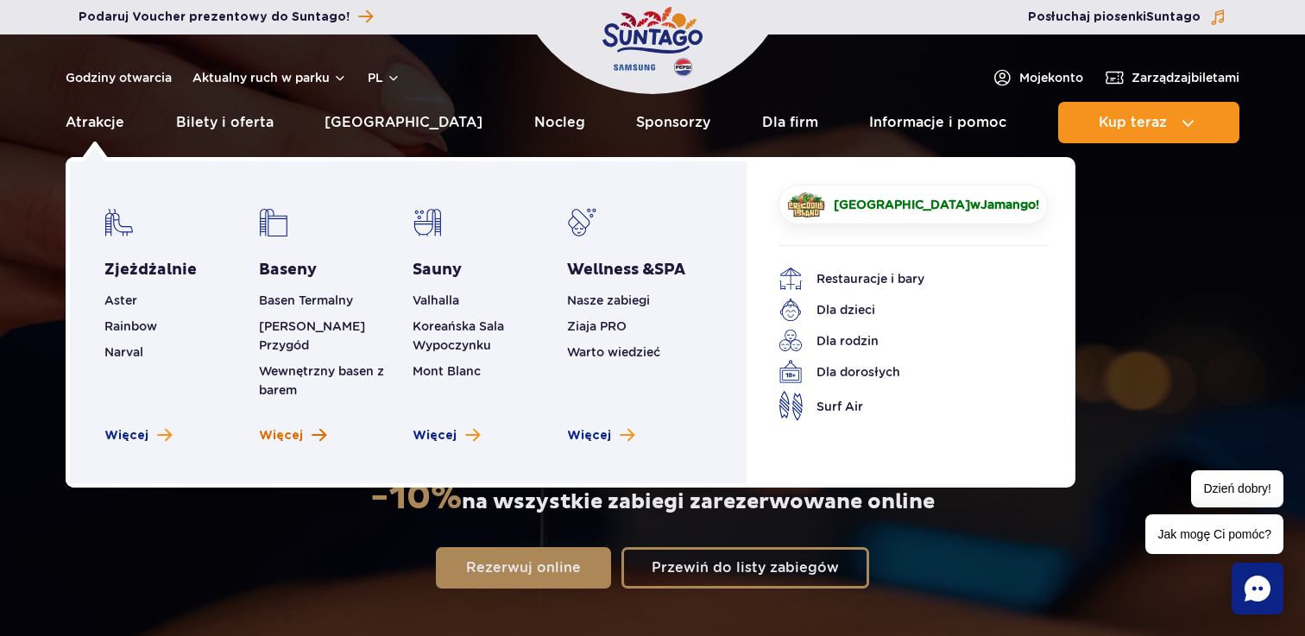
click at [313, 427] on span "Zobacz więcej basenów" at bounding box center [319, 435] width 15 height 16
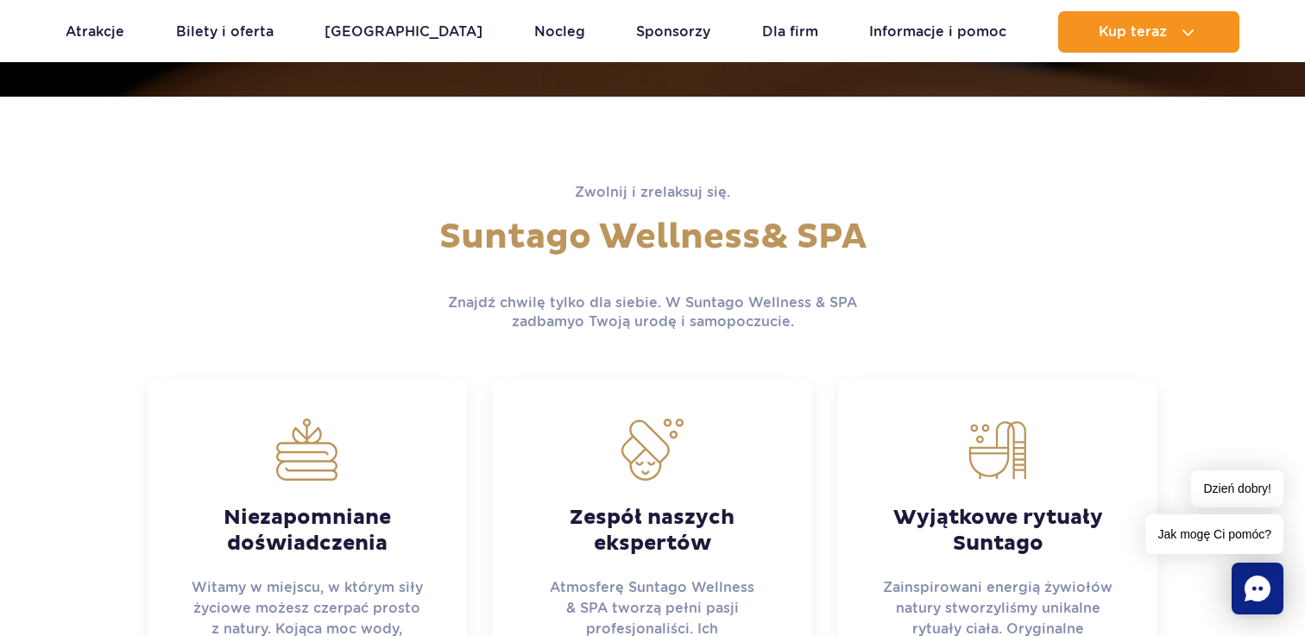
scroll to position [551, 0]
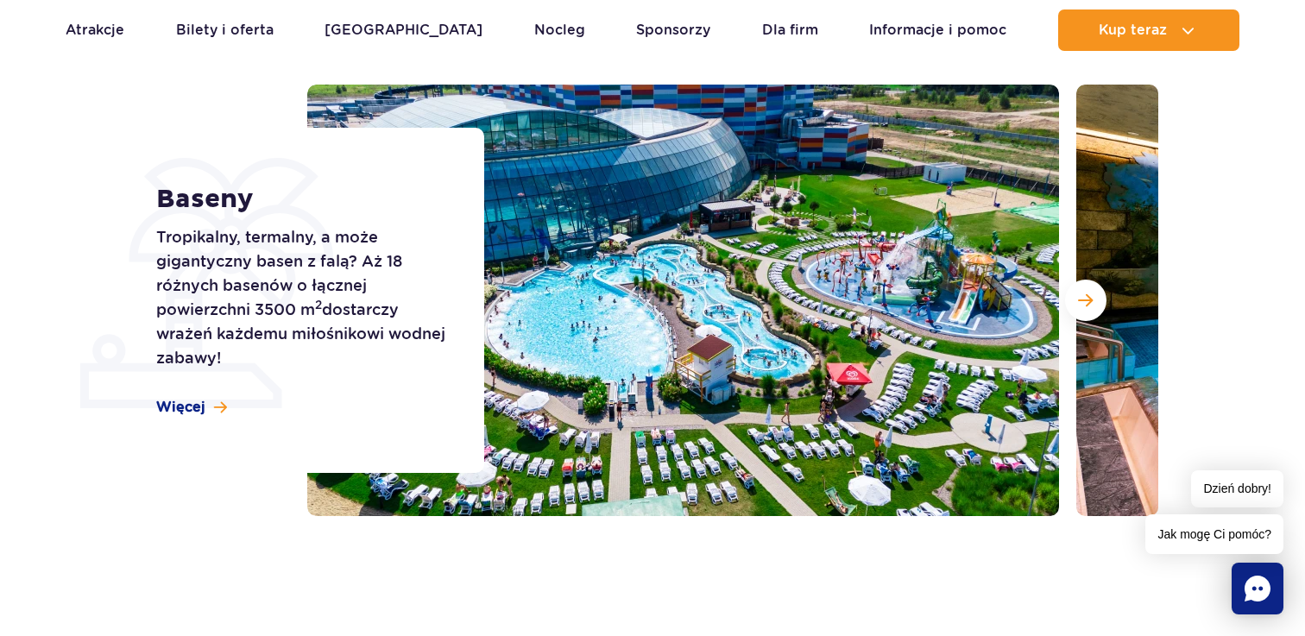
scroll to position [193, 0]
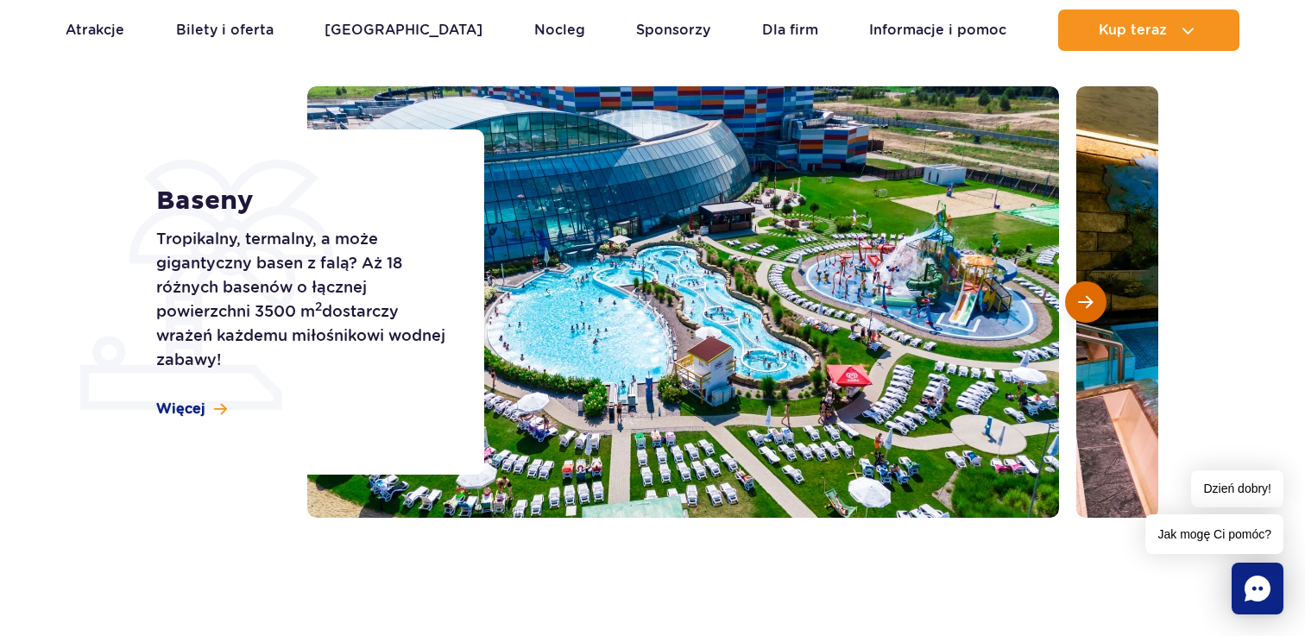
click at [1094, 300] on button "Następny slajd" at bounding box center [1085, 301] width 41 height 41
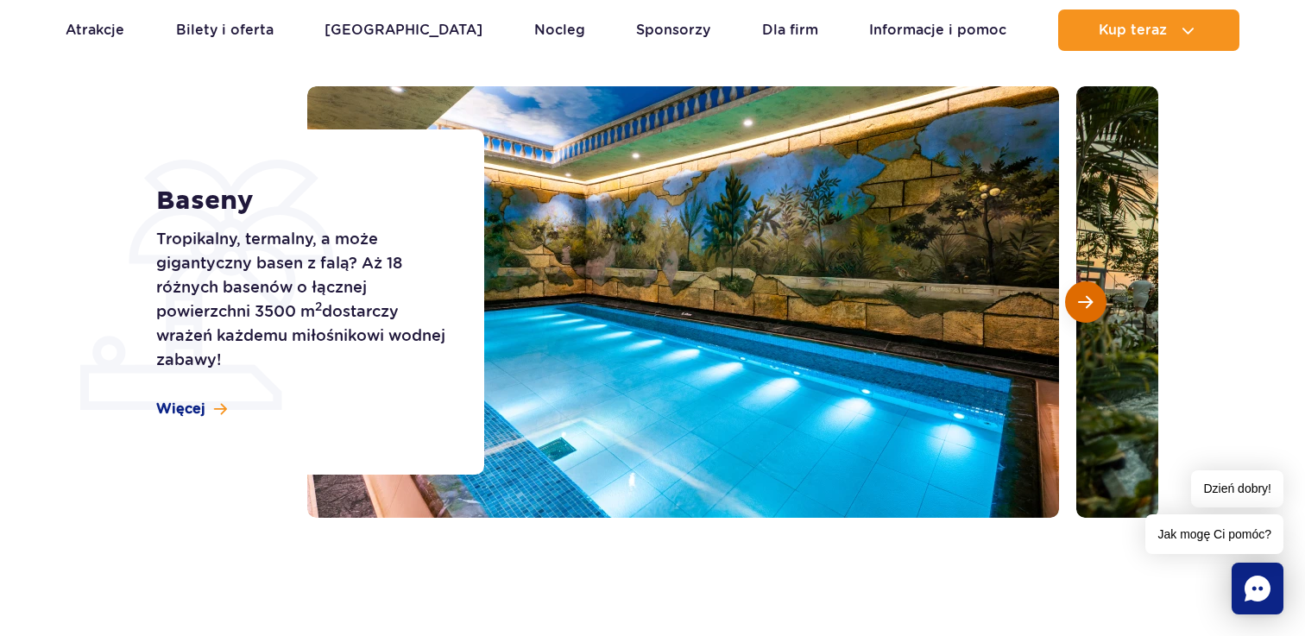
click at [1094, 300] on button "Następny slajd" at bounding box center [1085, 301] width 41 height 41
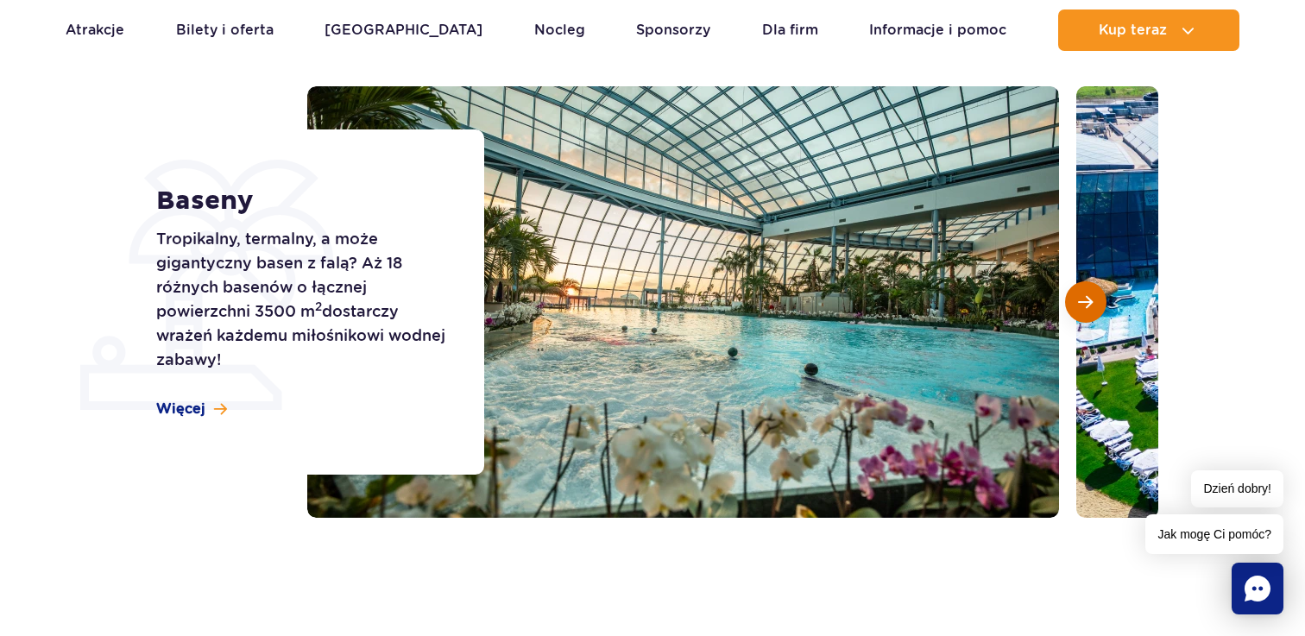
click at [1094, 300] on button "Następny slajd" at bounding box center [1085, 301] width 41 height 41
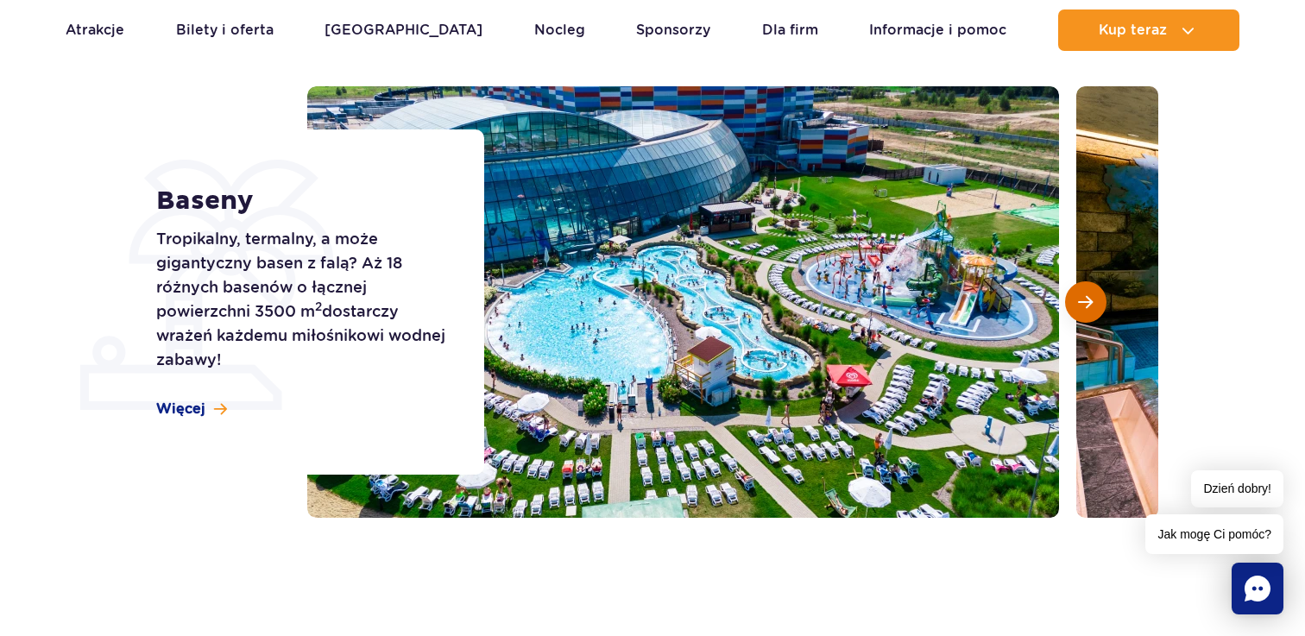
click at [1094, 300] on button "Następny slajd" at bounding box center [1085, 301] width 41 height 41
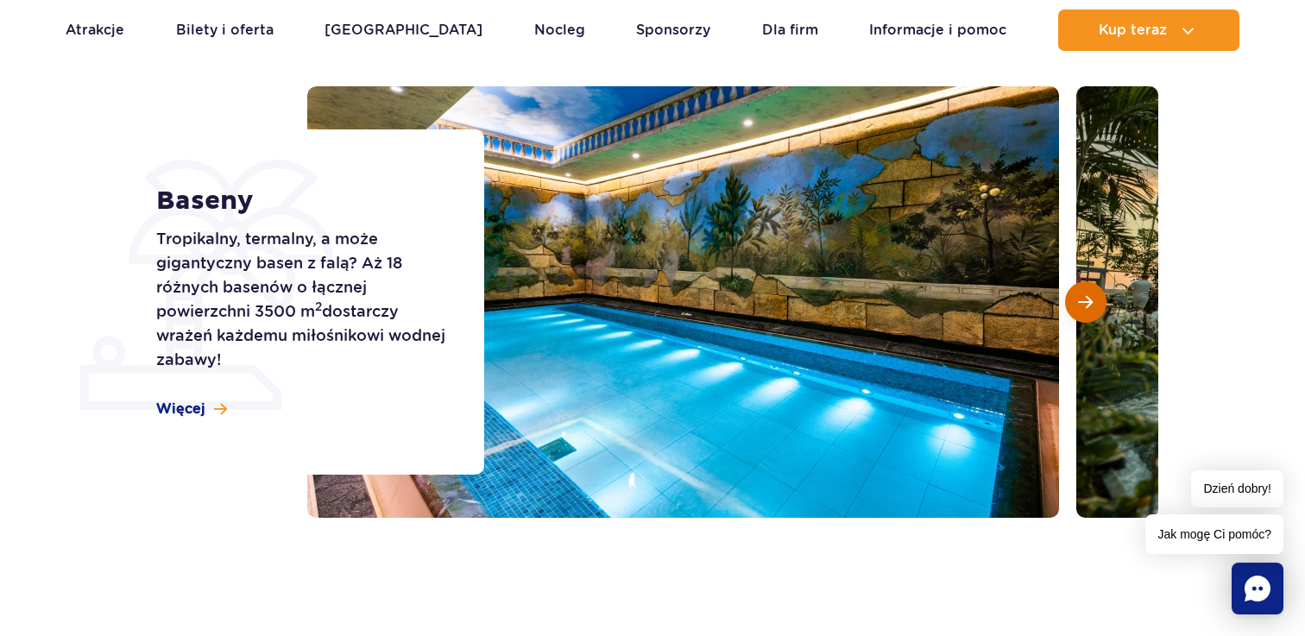
click at [1094, 300] on button "Następny slajd" at bounding box center [1085, 301] width 41 height 41
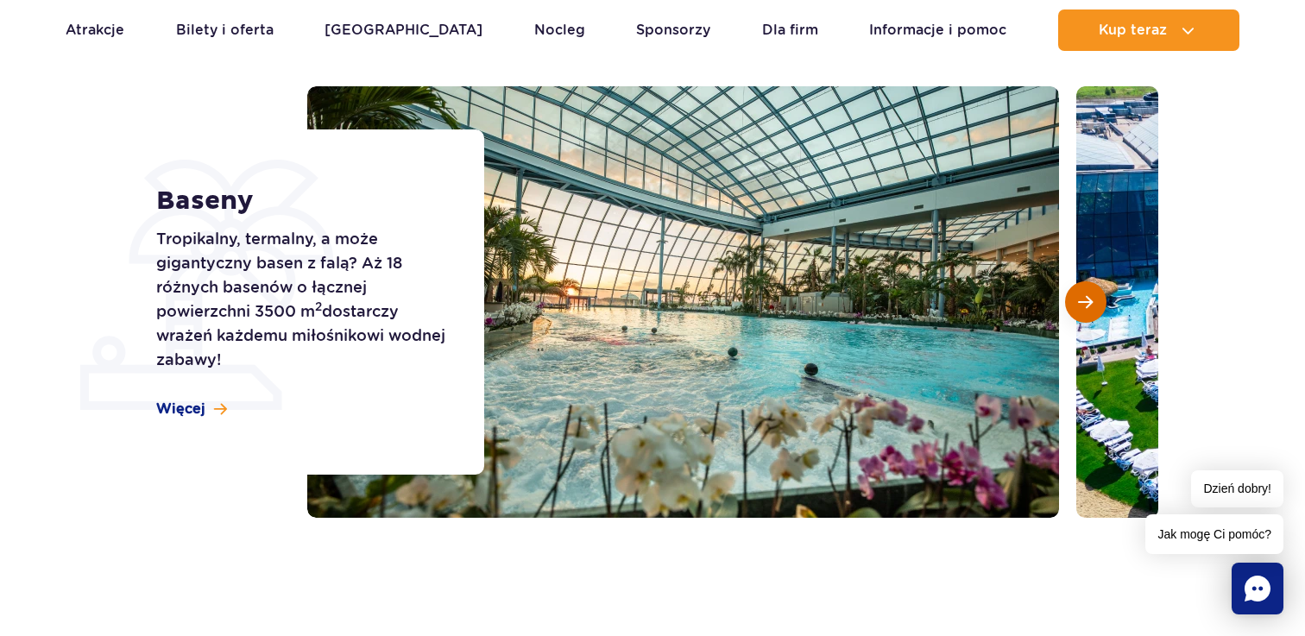
click at [1094, 300] on button "Następny slajd" at bounding box center [1085, 301] width 41 height 41
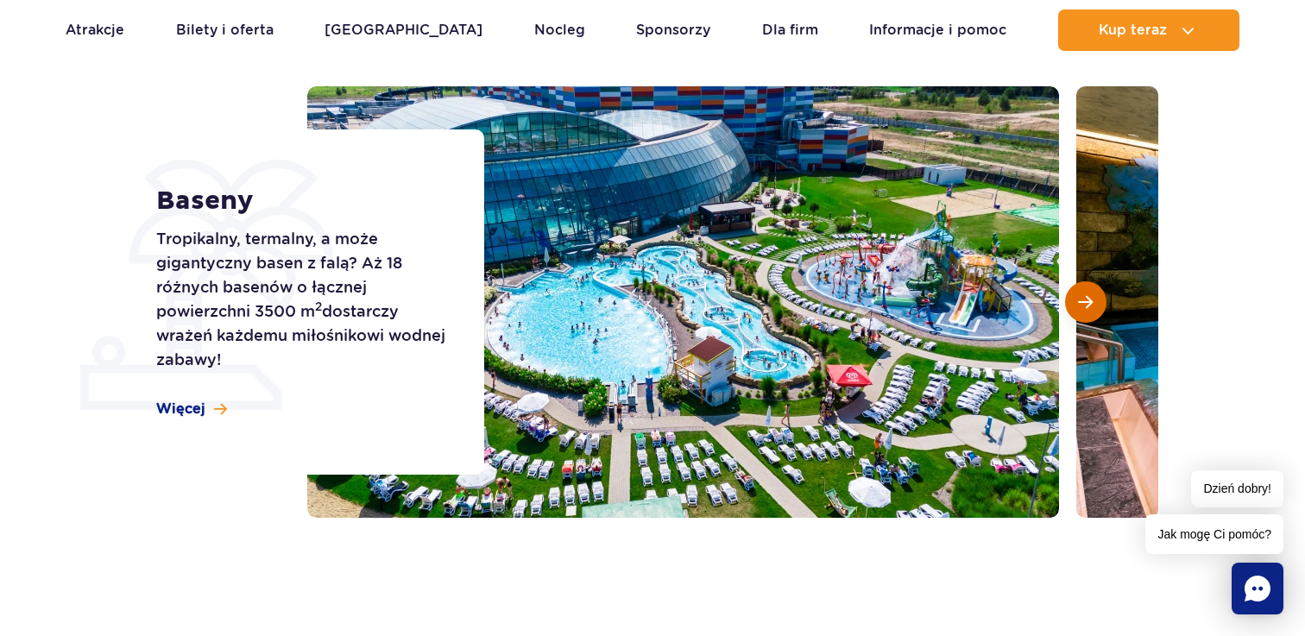
click at [1094, 300] on button "Następny slajd" at bounding box center [1085, 301] width 41 height 41
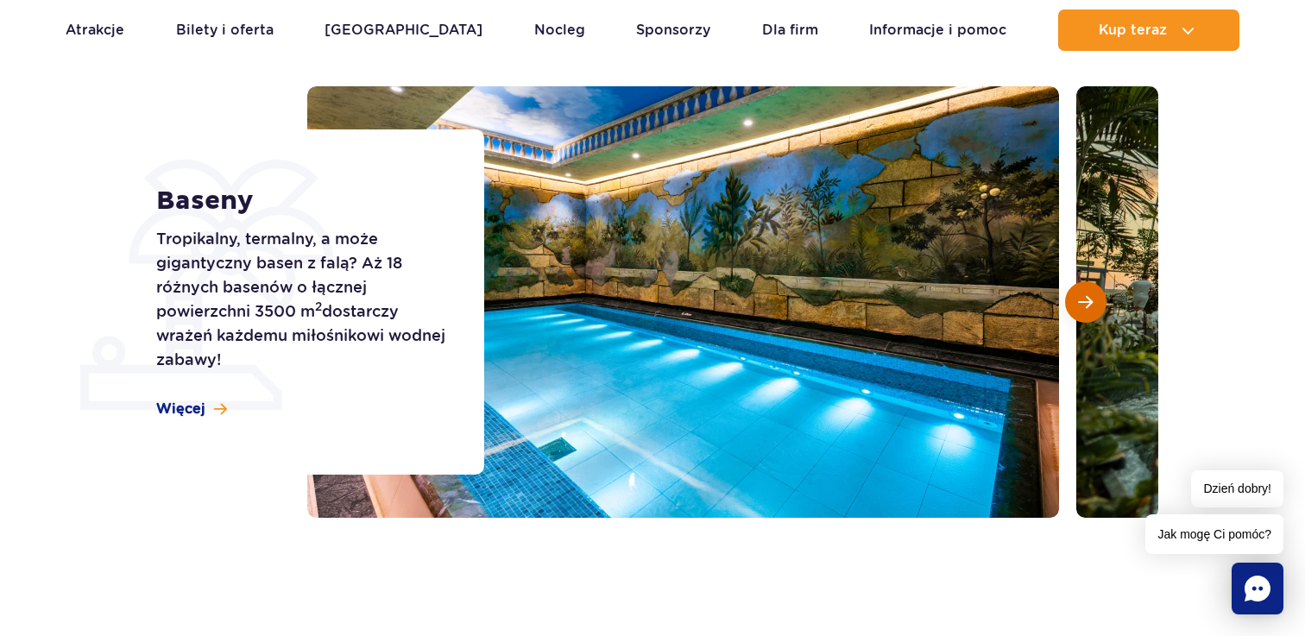
click at [1094, 300] on button "Następny slajd" at bounding box center [1085, 301] width 41 height 41
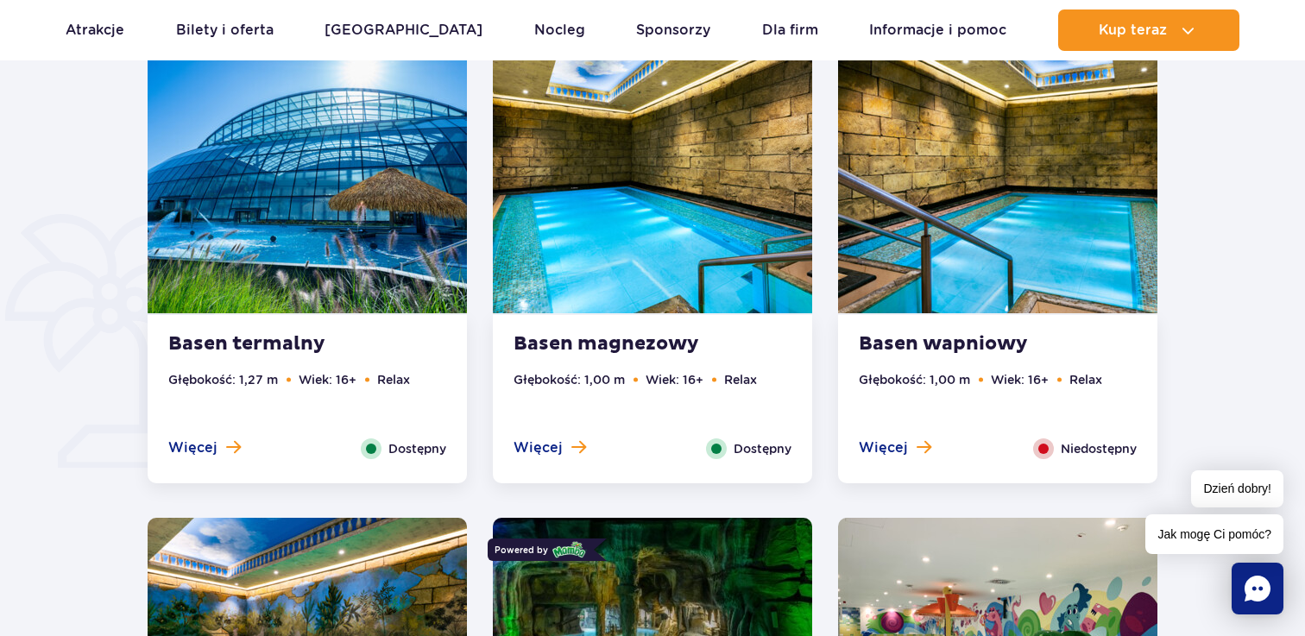
scroll to position [1184, 0]
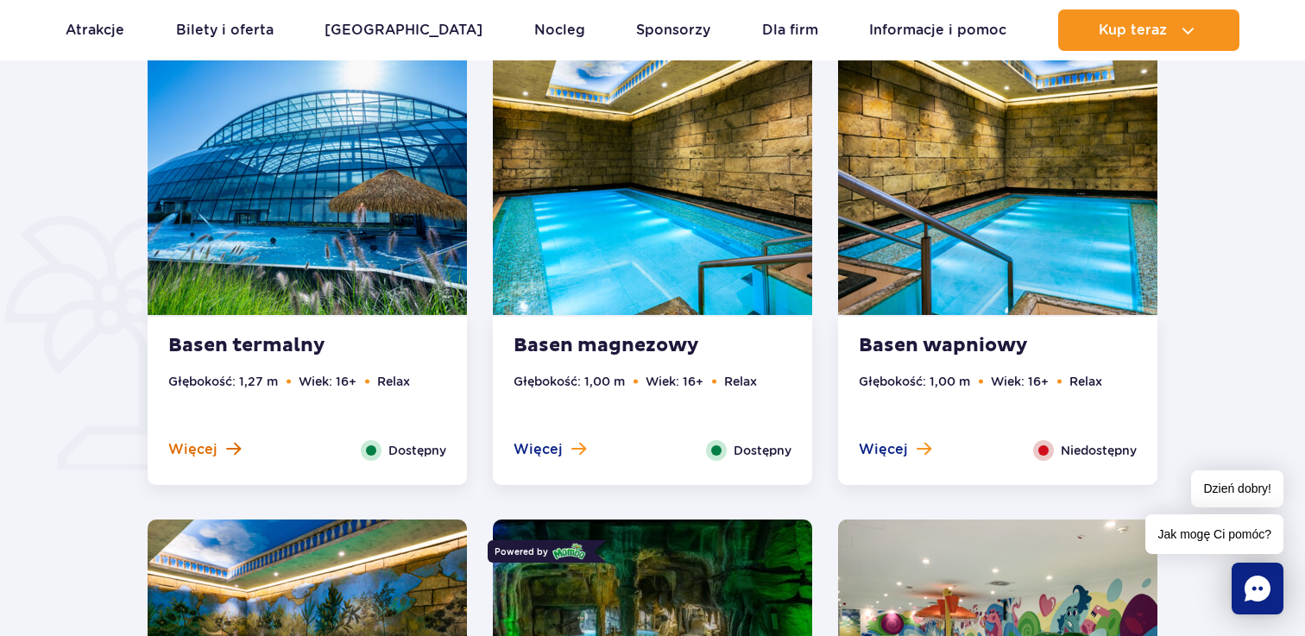
click at [234, 456] on span at bounding box center [233, 449] width 15 height 16
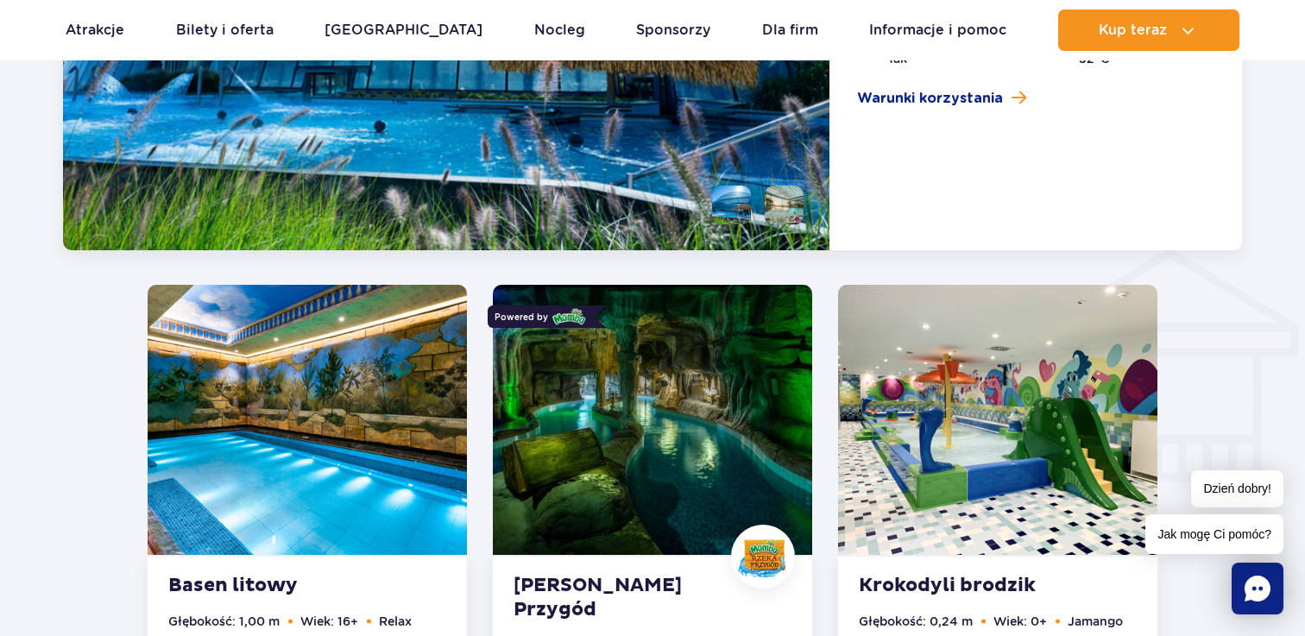
scroll to position [1962, 0]
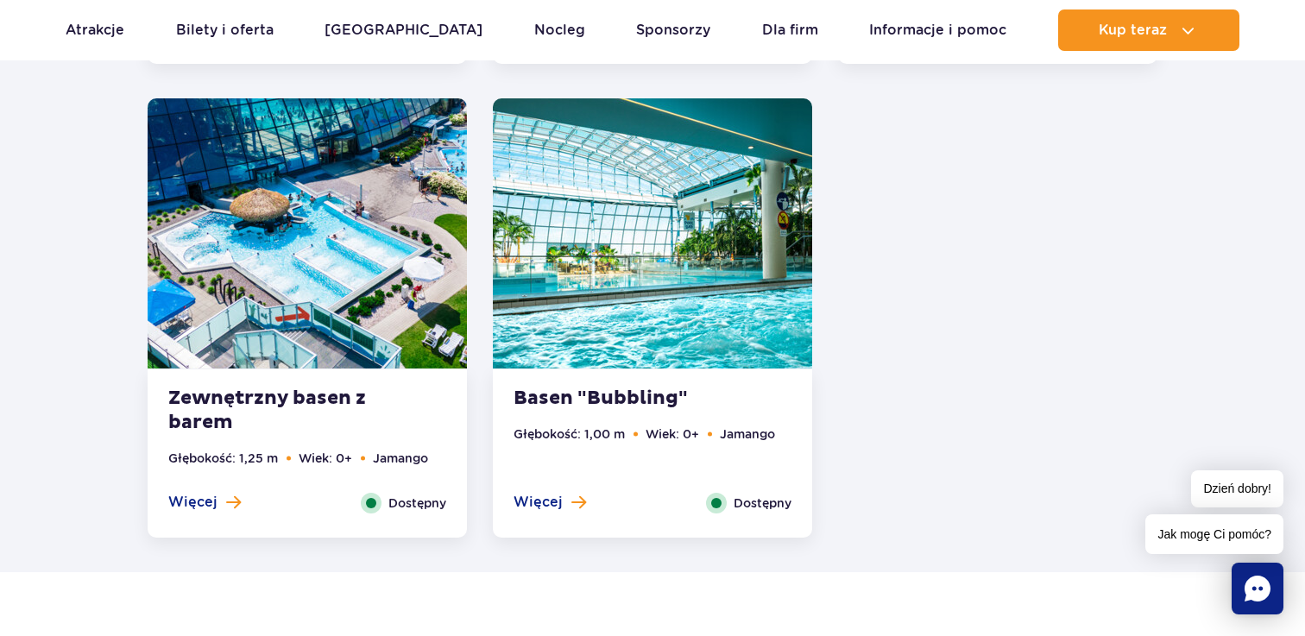
click at [238, 445] on div "Zewnętrzny basen z barem Głębokość: 1,25 m Wiek: 0+ Jamango Więcej Zamknij Dost…" at bounding box center [307, 453] width 319 height 168
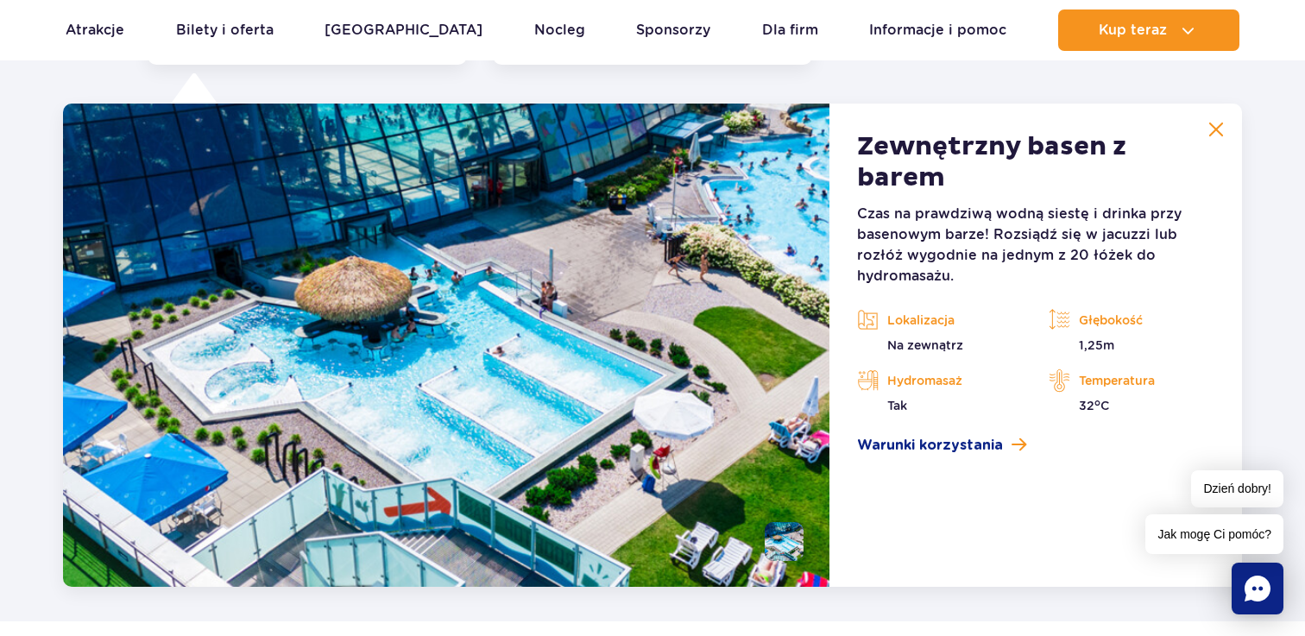
scroll to position [3502, 0]
